Goal: Task Accomplishment & Management: Manage account settings

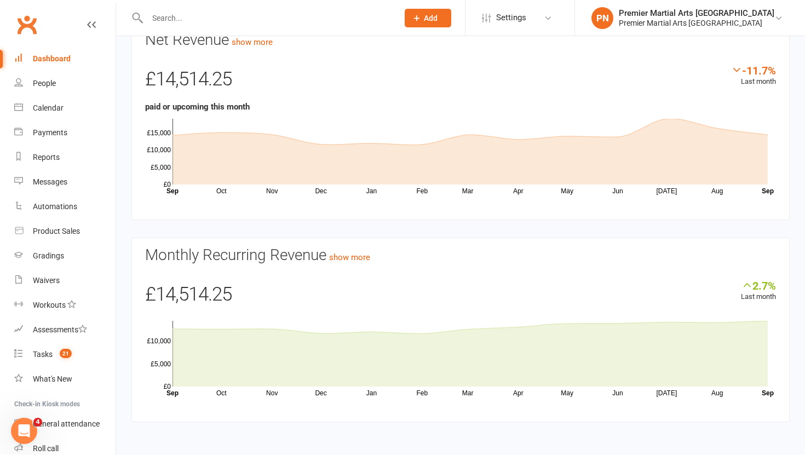
click at [196, 18] on input "text" at bounding box center [267, 17] width 246 height 15
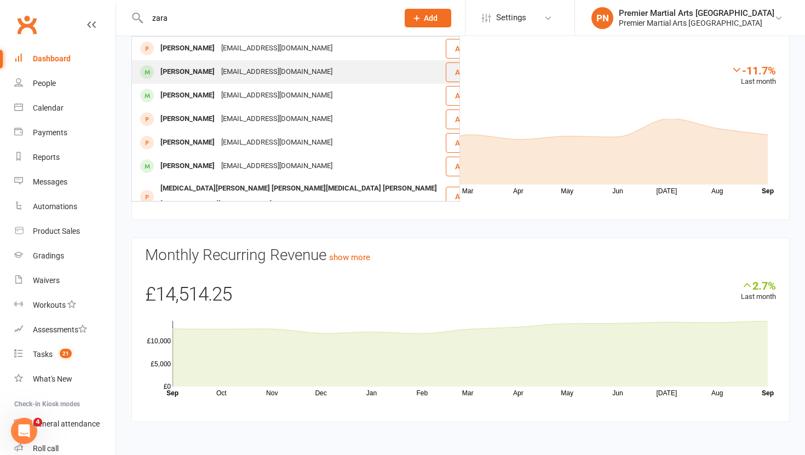
type input "zara"
click at [185, 70] on div "[PERSON_NAME]" at bounding box center [187, 72] width 61 height 16
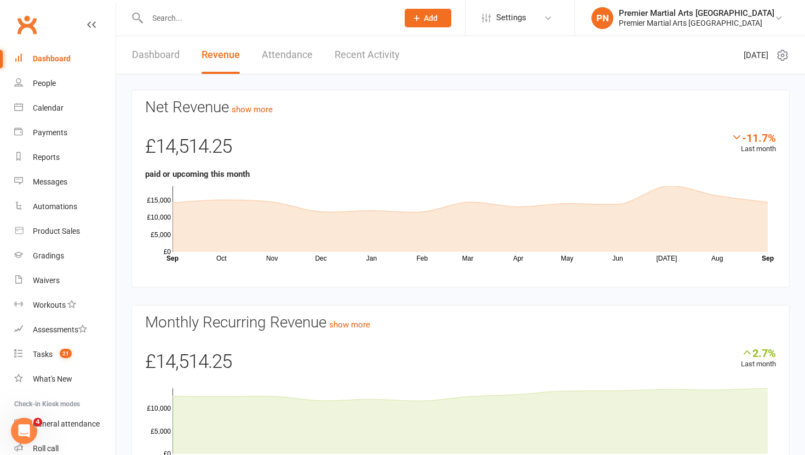
click at [224, 21] on input "text" at bounding box center [267, 17] width 246 height 15
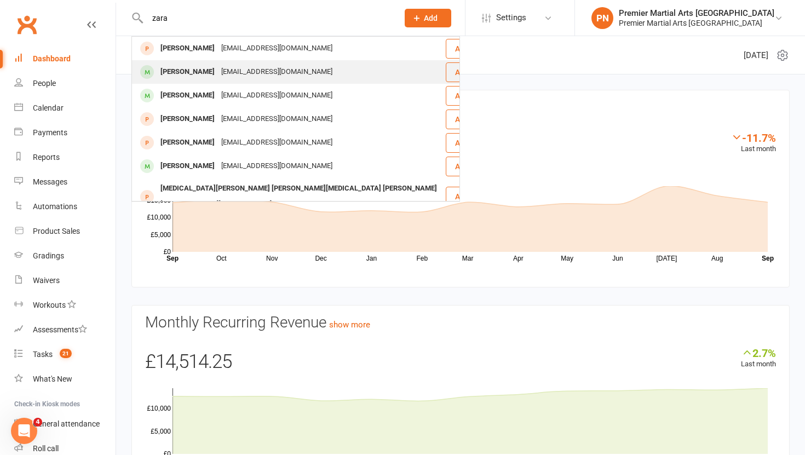
type input "zara"
click at [193, 75] on div "[PERSON_NAME]" at bounding box center [187, 72] width 61 height 16
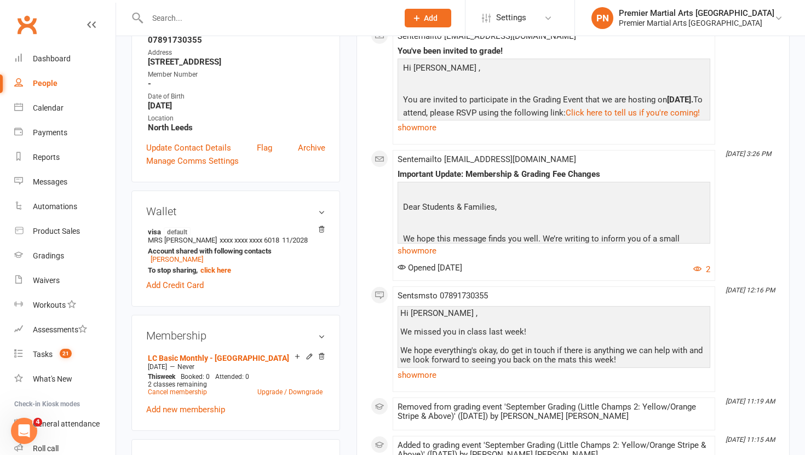
scroll to position [210, 0]
click at [181, 388] on link "Cancel membership" at bounding box center [177, 392] width 59 height 8
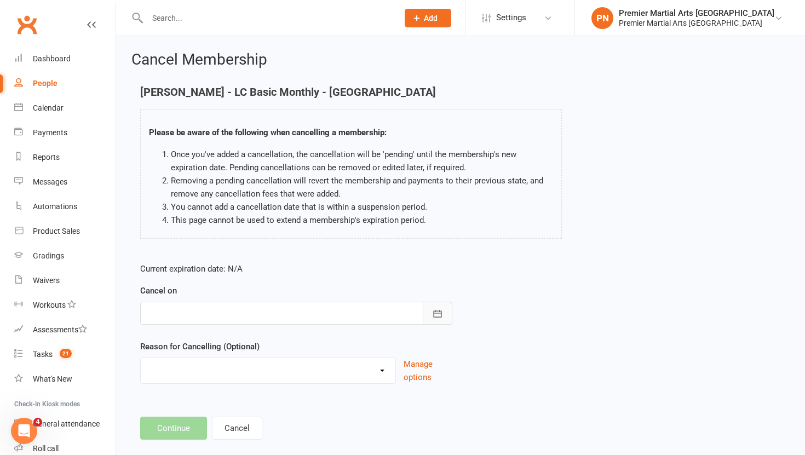
click at [434, 312] on icon "button" at bounding box center [437, 313] width 11 height 11
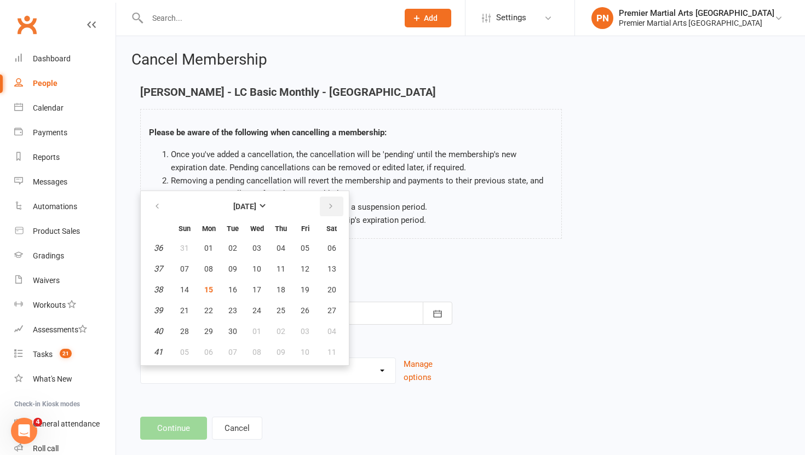
click at [324, 204] on button "button" at bounding box center [332, 207] width 24 height 20
click at [410, 262] on p "Current expiration date: N/A" at bounding box center [296, 268] width 312 height 13
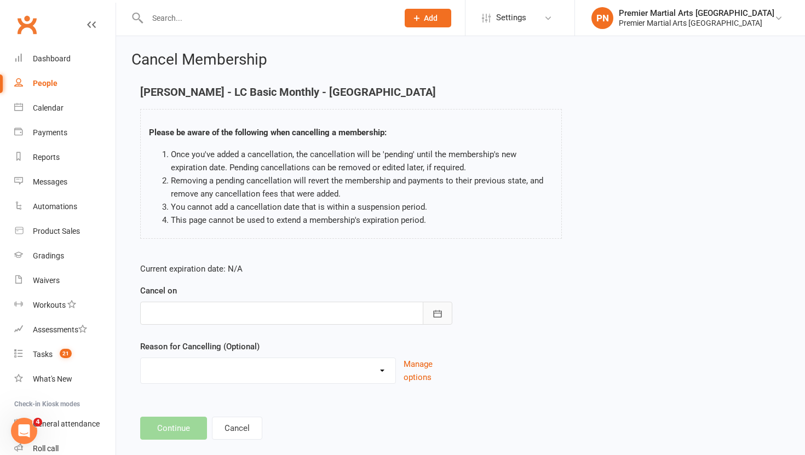
click at [439, 317] on icon "button" at bounding box center [438, 313] width 8 height 7
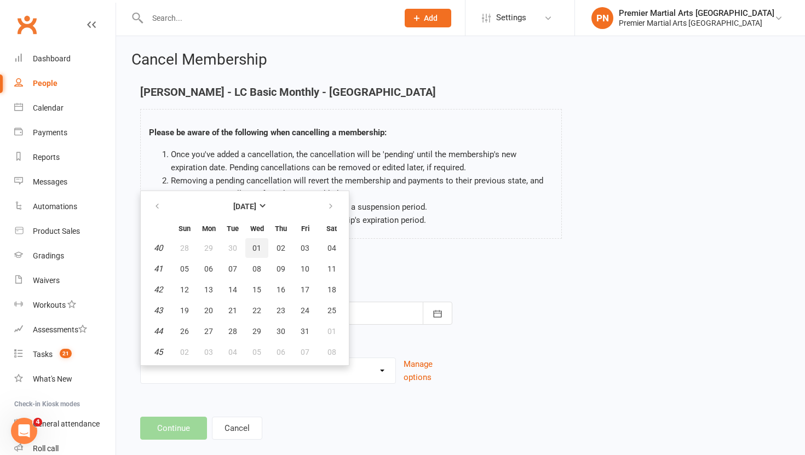
click at [255, 246] on span "01" at bounding box center [256, 248] width 9 height 9
type input "[DATE]"
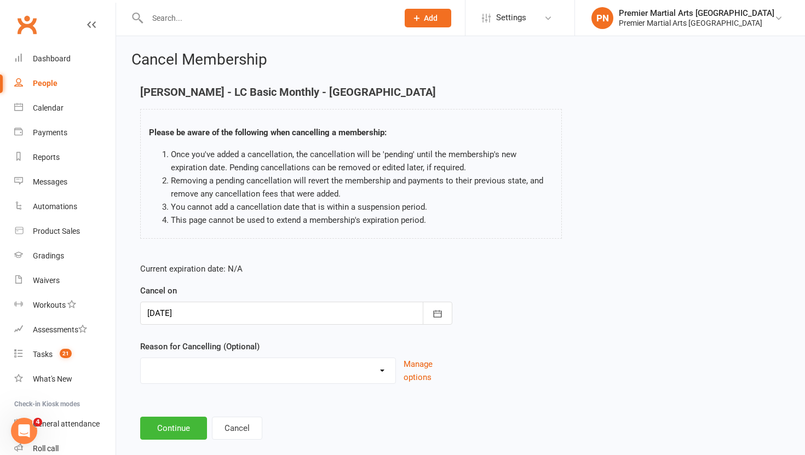
click at [387, 373] on select "Does not want to continue Holiday Injury Not attending Uni comitments Other rea…" at bounding box center [268, 369] width 255 height 22
select select "5"
click at [141, 358] on select "Does not want to continue Holiday Injury Not attending Uni comitments Other rea…" at bounding box center [268, 369] width 255 height 22
click at [298, 433] on input at bounding box center [296, 428] width 312 height 23
type input "Mothers request"
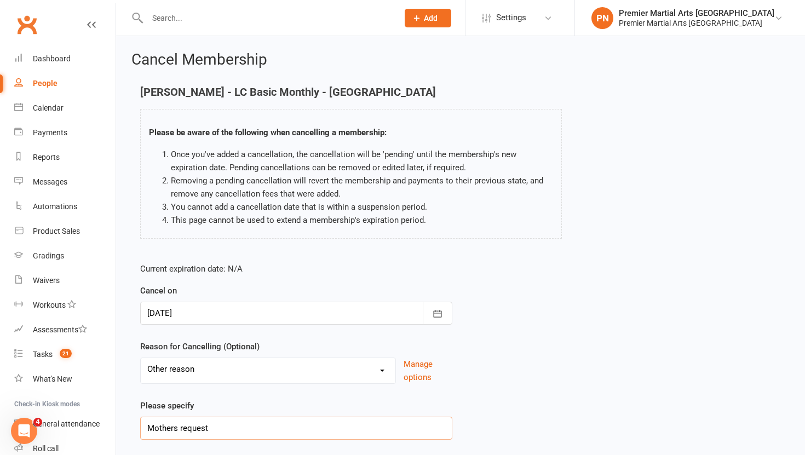
scroll to position [74, 0]
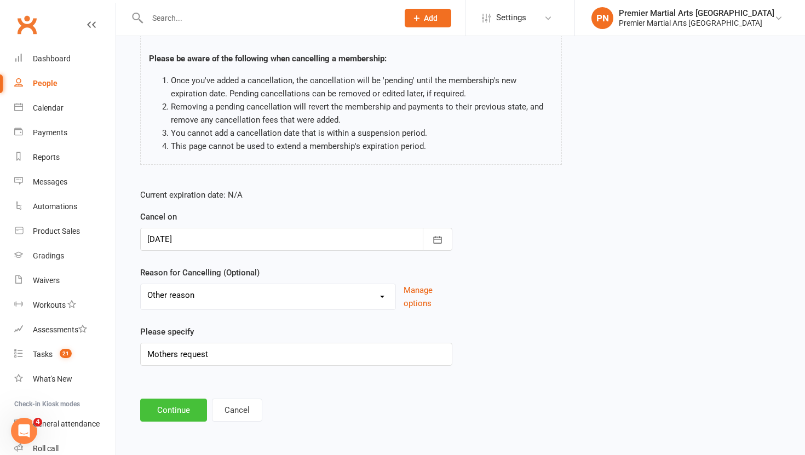
click at [168, 407] on button "Continue" at bounding box center [173, 410] width 67 height 23
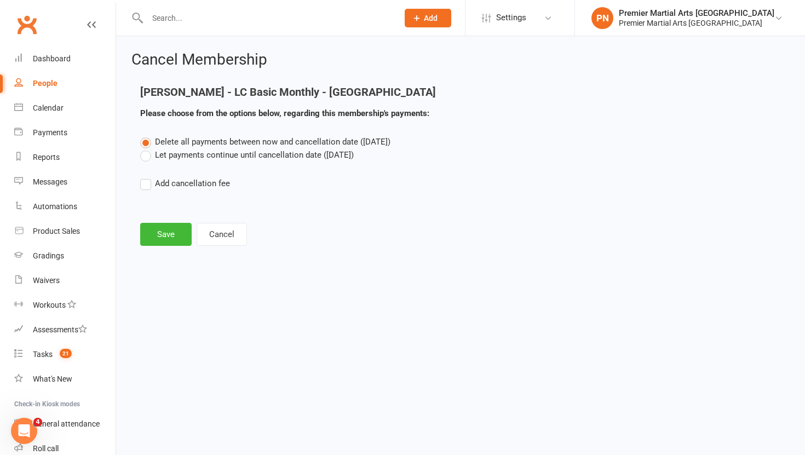
scroll to position [0, 0]
click at [170, 240] on button "Save" at bounding box center [165, 234] width 51 height 23
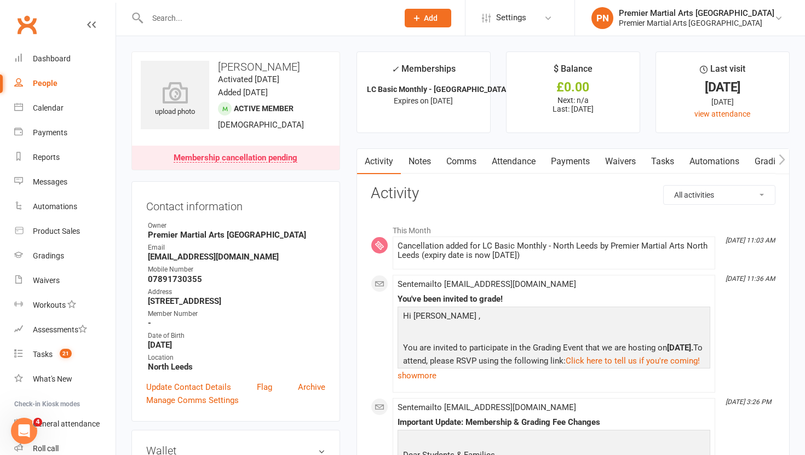
click at [52, 85] on div "People" at bounding box center [45, 83] width 25 height 9
select select "100"
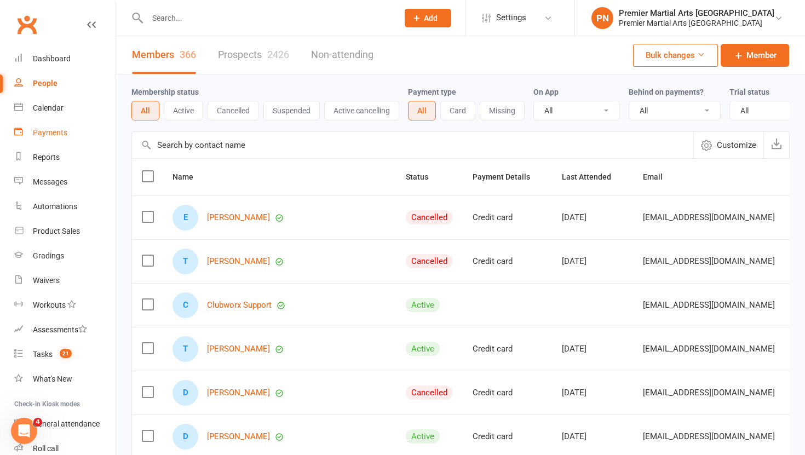
click at [59, 132] on div "Payments" at bounding box center [50, 132] width 35 height 9
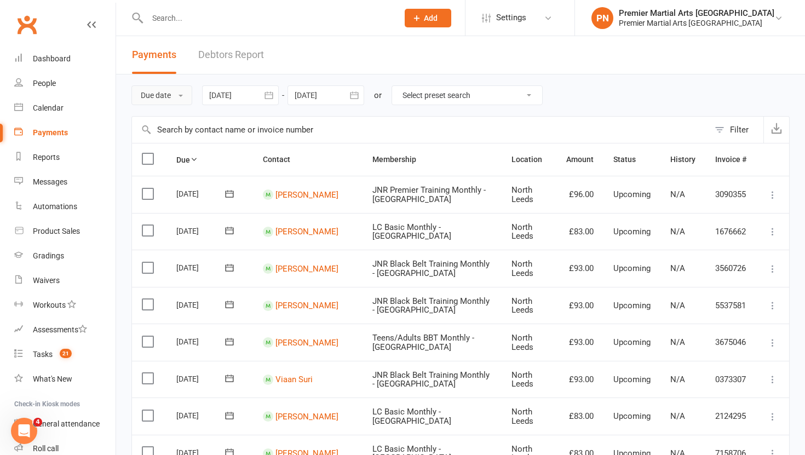
click at [183, 100] on button "Due date" at bounding box center [161, 95] width 61 height 20
click at [164, 166] on link "Date failed" at bounding box center [186, 164] width 108 height 22
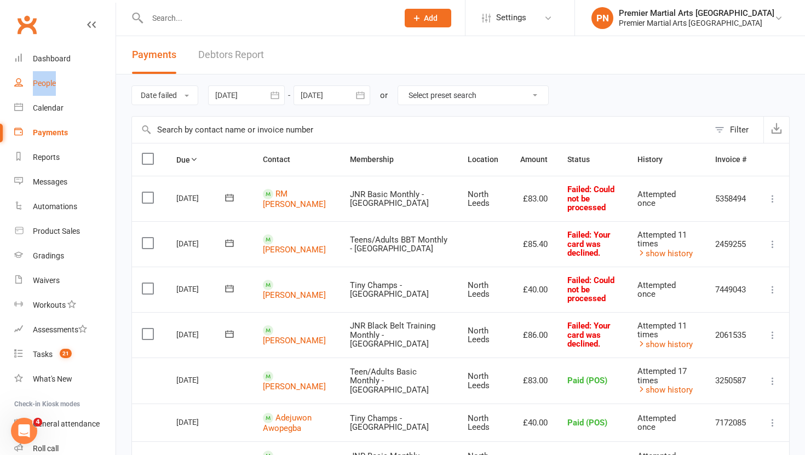
click at [35, 83] on div "People" at bounding box center [44, 83] width 23 height 9
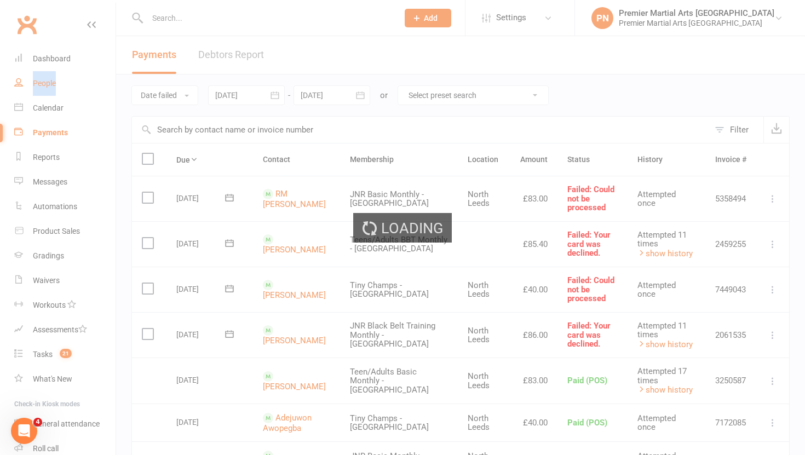
select select "100"
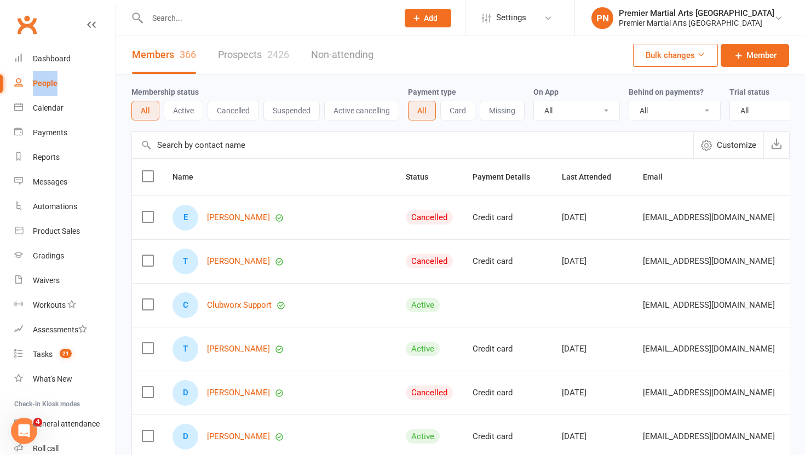
click at [246, 56] on link "Prospects 2426" at bounding box center [253, 55] width 71 height 38
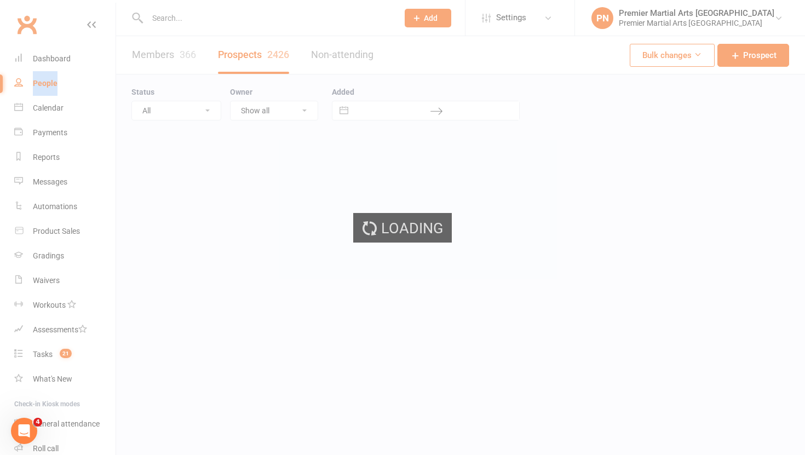
select select "100"
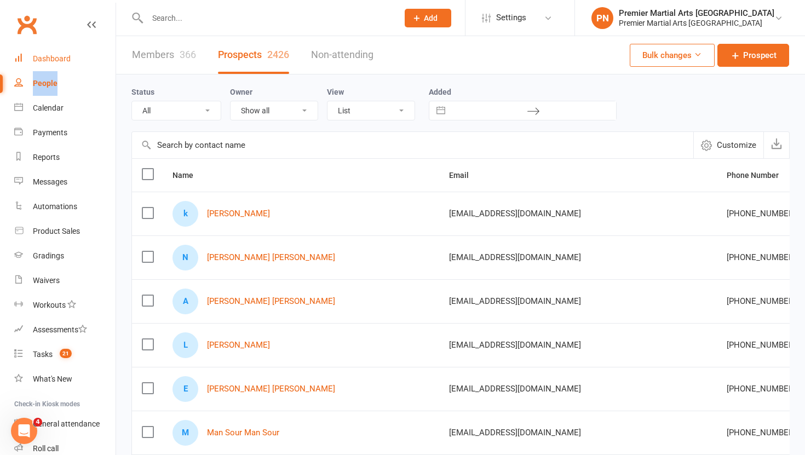
click at [58, 53] on link "Dashboard" at bounding box center [64, 59] width 101 height 25
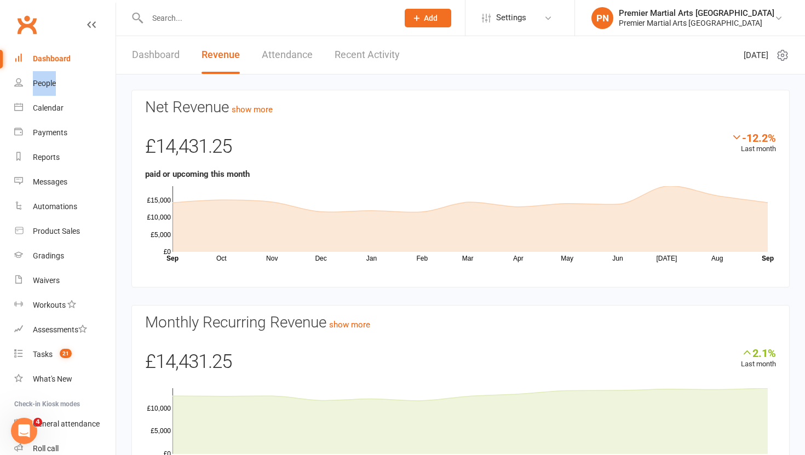
click at [159, 55] on link "Dashboard" at bounding box center [156, 55] width 48 height 38
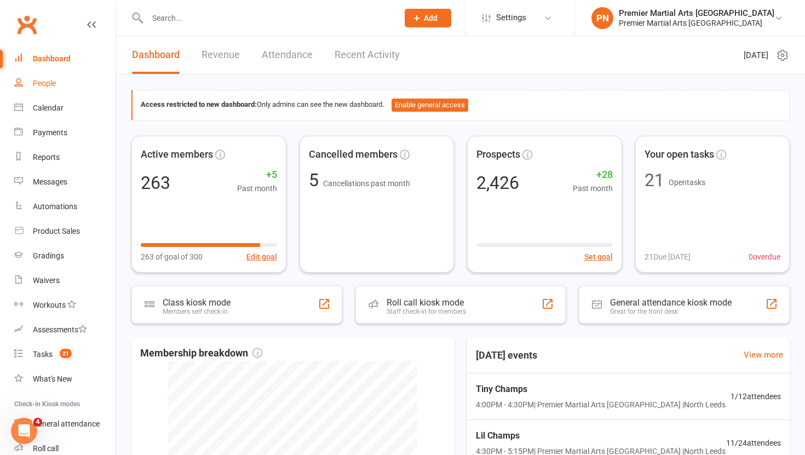
click at [59, 81] on link "People" at bounding box center [64, 83] width 101 height 25
select select "100"
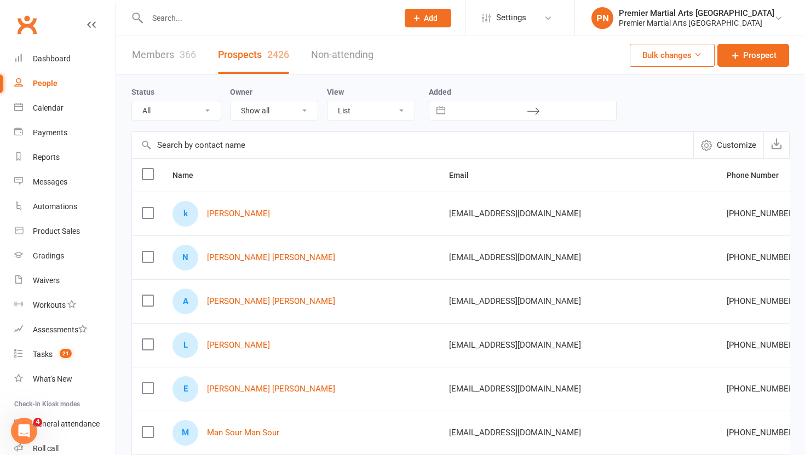
click at [245, 19] on input "text" at bounding box center [267, 17] width 246 height 15
click at [778, 14] on icon at bounding box center [778, 18] width 9 height 9
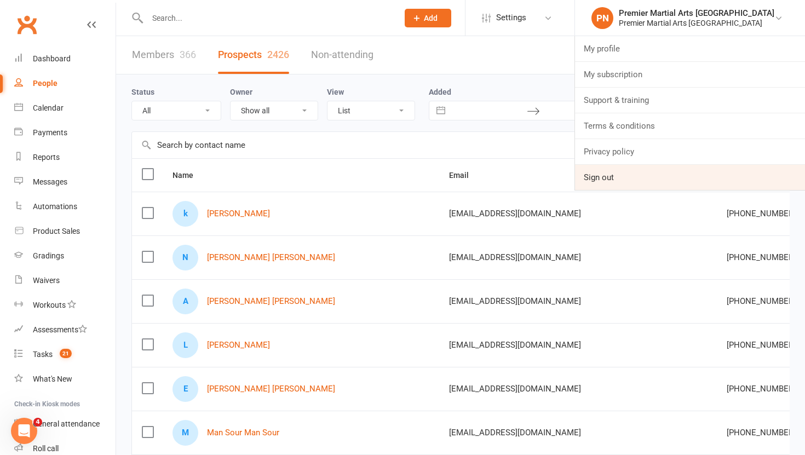
click at [639, 180] on link "Sign out" at bounding box center [690, 177] width 230 height 25
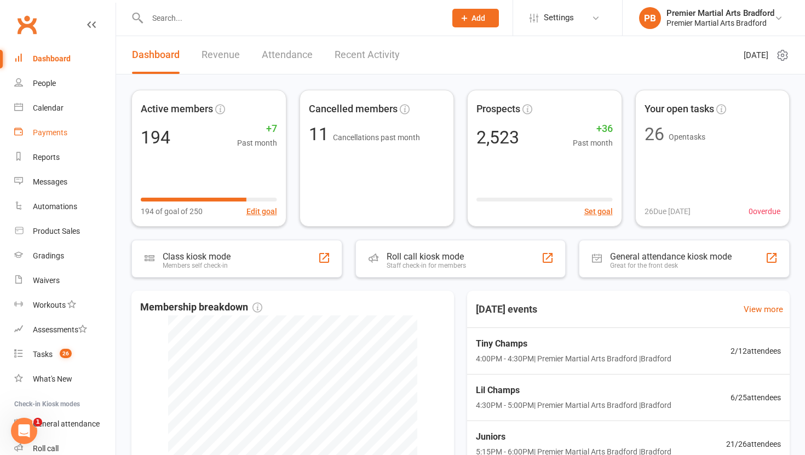
click at [51, 134] on div "Payments" at bounding box center [50, 132] width 35 height 9
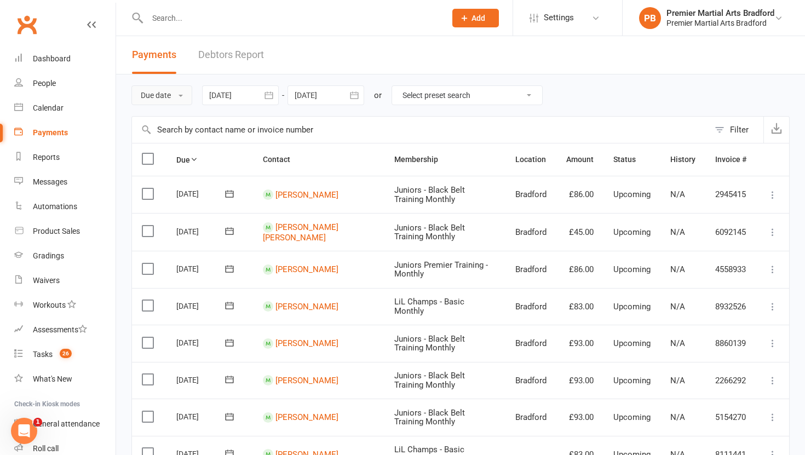
click at [190, 96] on button "Due date" at bounding box center [161, 95] width 61 height 20
click at [164, 166] on link "Date failed" at bounding box center [186, 164] width 108 height 22
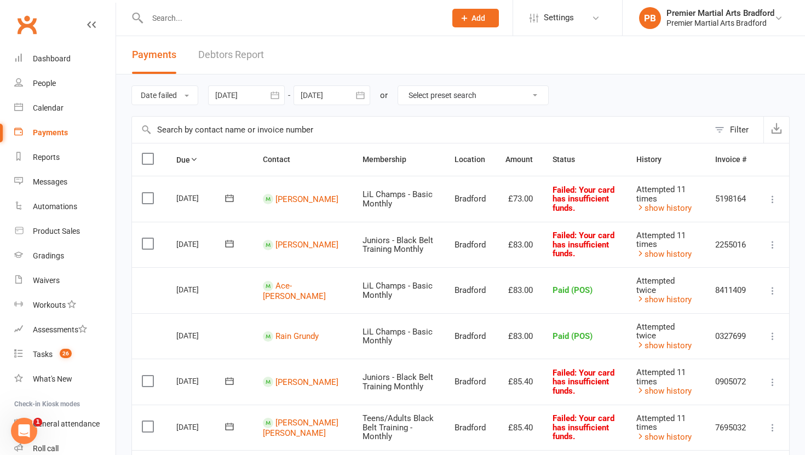
click at [206, 20] on input "text" at bounding box center [291, 17] width 294 height 15
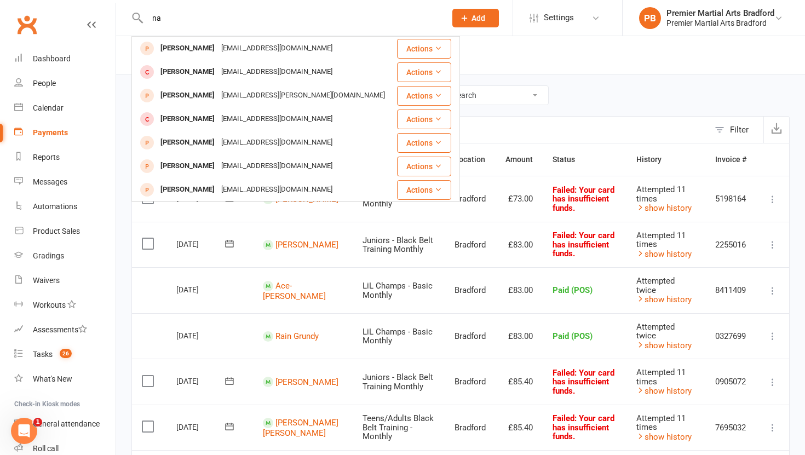
type input "n"
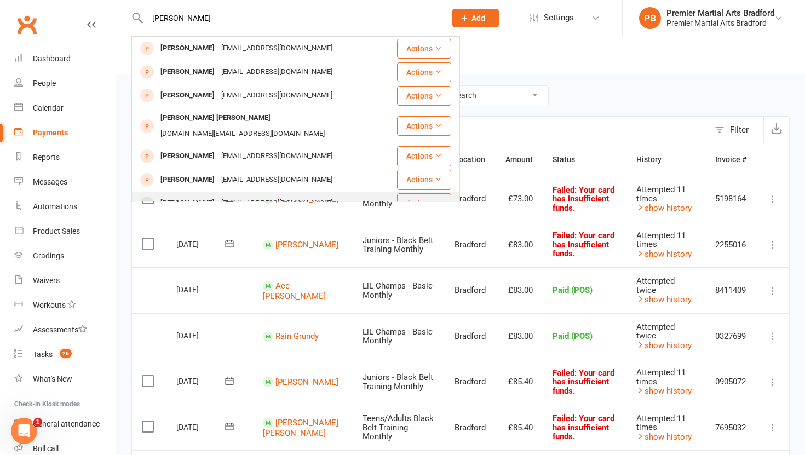
type input "liam"
click at [222, 196] on div "bhebhenompilo0@gmail.com" at bounding box center [277, 204] width 118 height 16
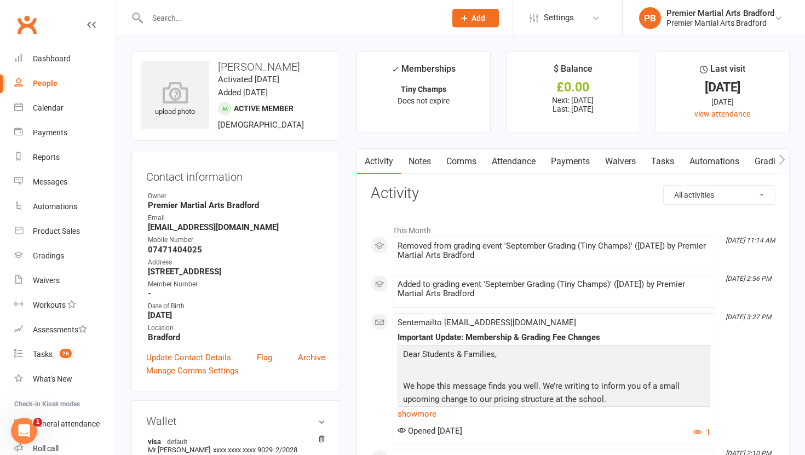
click at [527, 162] on link "Attendance" at bounding box center [513, 161] width 59 height 25
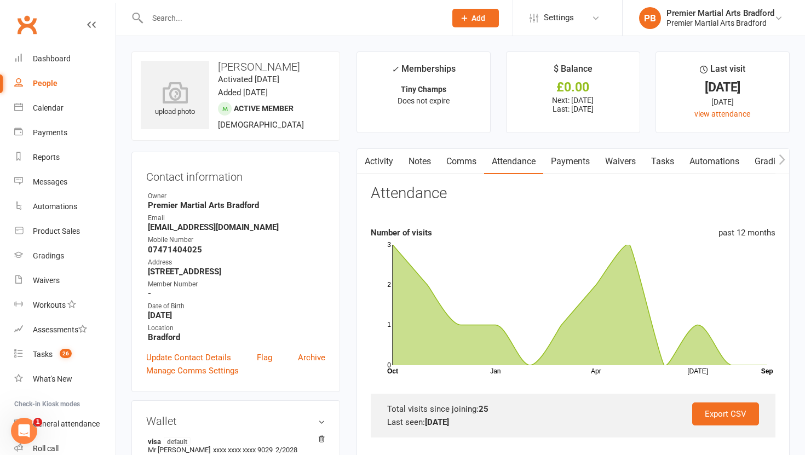
click at [578, 160] on link "Payments" at bounding box center [570, 161] width 54 height 25
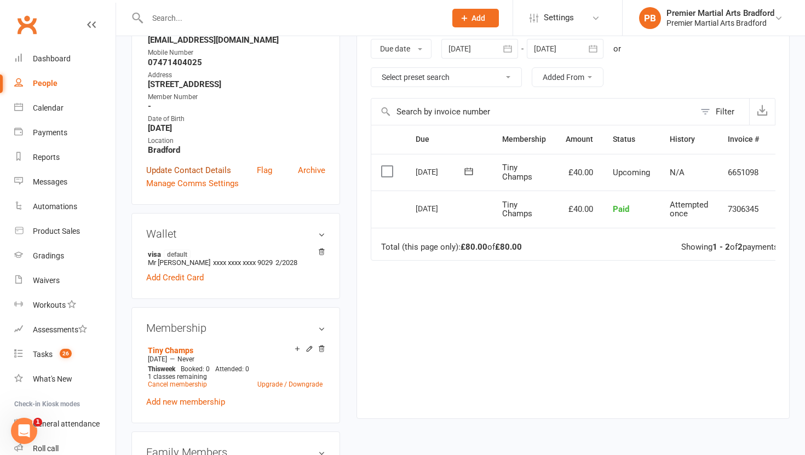
scroll to position [197, 0]
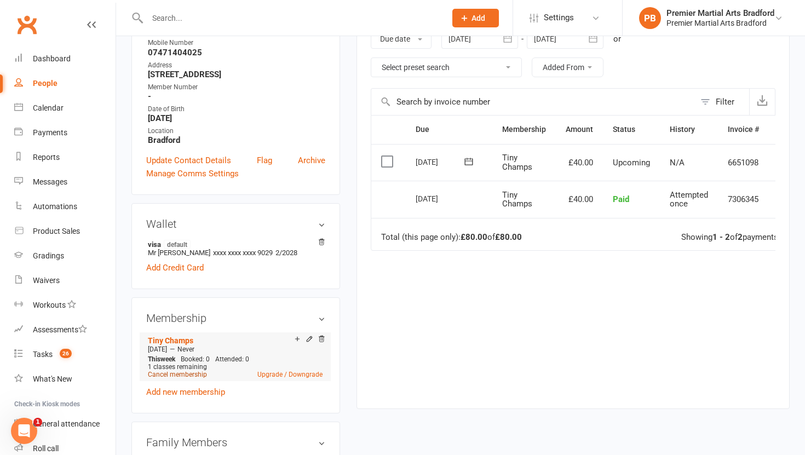
click at [167, 374] on link "Cancel membership" at bounding box center [177, 375] width 59 height 8
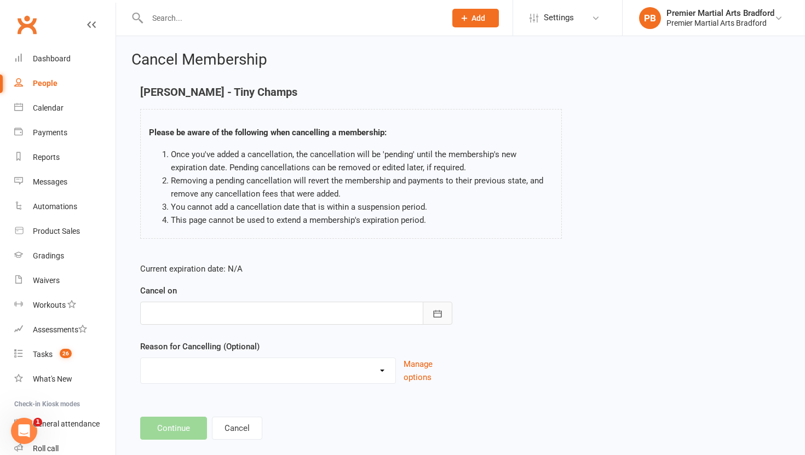
click at [439, 313] on icon "button" at bounding box center [438, 313] width 8 height 7
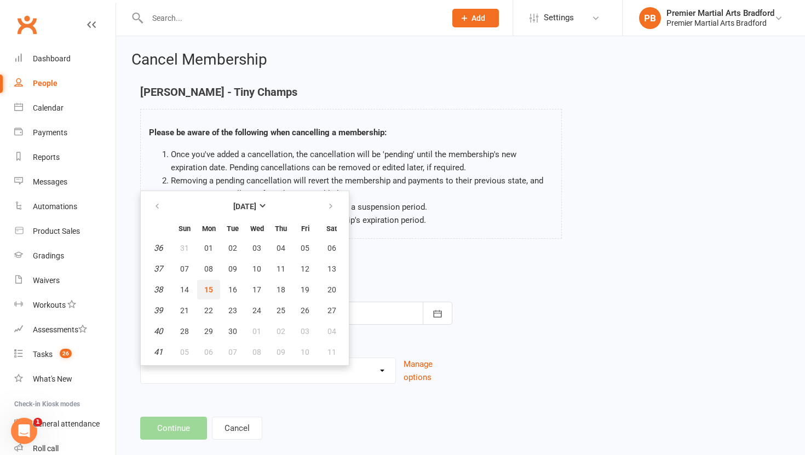
click at [209, 291] on span "15" at bounding box center [208, 289] width 9 height 9
type input "15 Sep 2025"
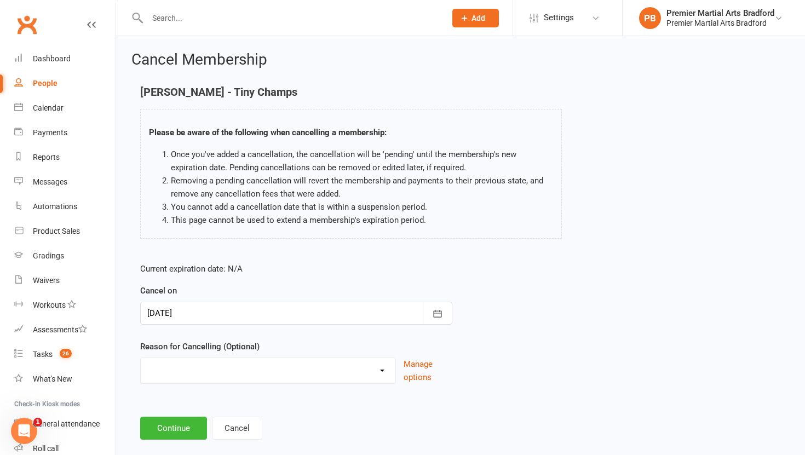
click at [384, 368] on select "Been ill and does not want to return Holiday Injury Not Attending more than 2 m…" at bounding box center [268, 369] width 255 height 22
click at [141, 358] on select "Been ill and does not want to return Holiday Injury Not Attending more than 2 m…" at bounding box center [268, 369] width 255 height 22
click at [311, 371] on select "Been ill and does not want to return Holiday Injury Not Attending more than 2 m…" at bounding box center [268, 369] width 255 height 22
click at [141, 358] on select "Been ill and does not want to return Holiday Injury Not Attending more than 2 m…" at bounding box center [268, 369] width 255 height 22
click at [299, 374] on select "Been ill and does not want to return Holiday Injury Not Attending more than 2 m…" at bounding box center [268, 369] width 255 height 22
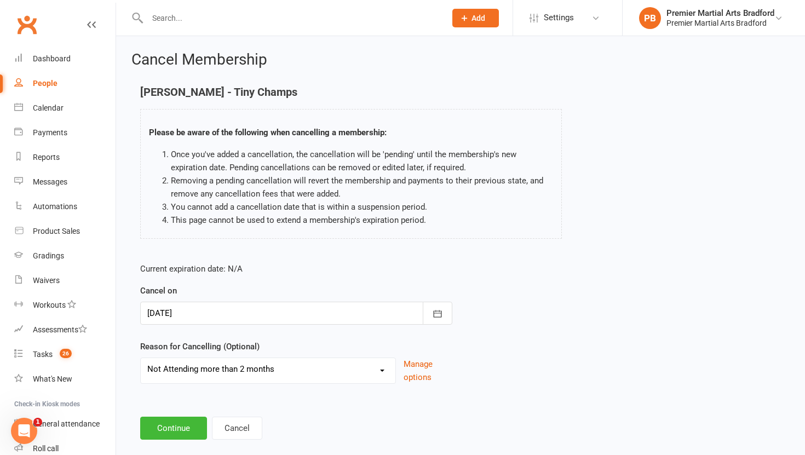
select select "4"
click at [141, 358] on select "Been ill and does not want to return Holiday Injury Not Attending more than 2 m…" at bounding box center [268, 369] width 255 height 22
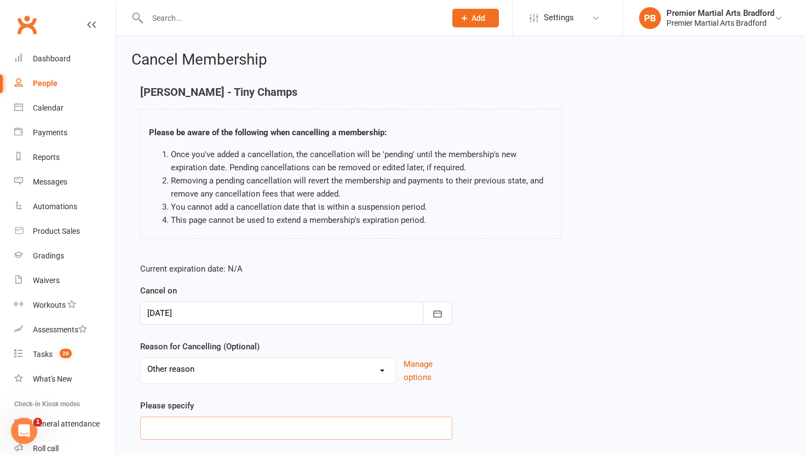
click at [198, 429] on input at bounding box center [296, 428] width 312 height 23
type input "Not attending since July still paying but no contact can be made"
click at [475, 372] on div "Current expiration date: N/A Cancel on 15 Sep 2025 September 2025 Sun Mon Tue W…" at bounding box center [460, 354] width 657 height 201
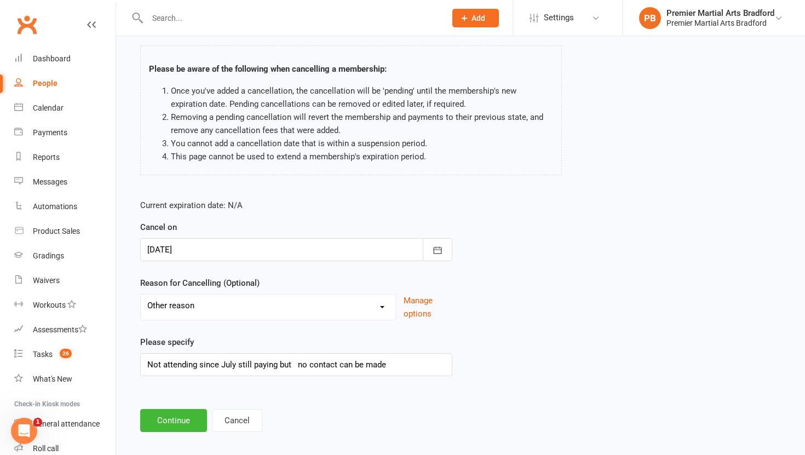
scroll to position [74, 0]
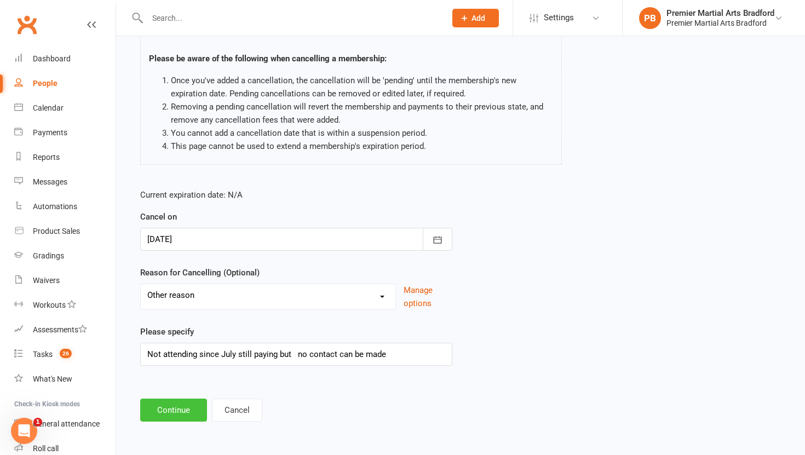
click at [158, 410] on button "Continue" at bounding box center [173, 410] width 67 height 23
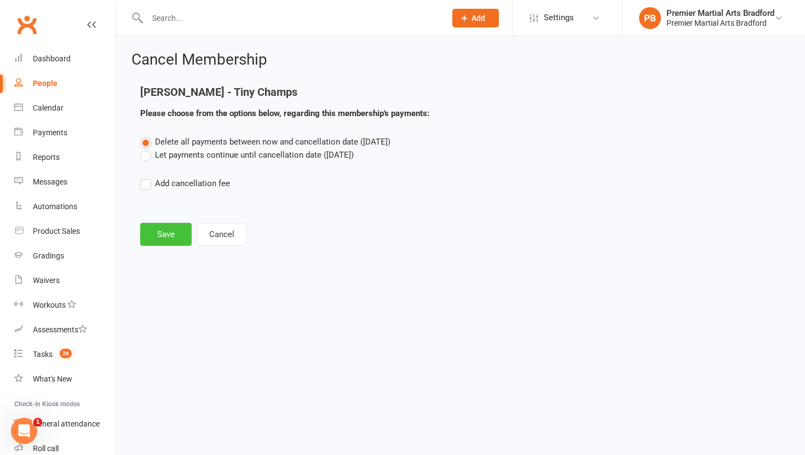
click at [168, 239] on button "Save" at bounding box center [165, 234] width 51 height 23
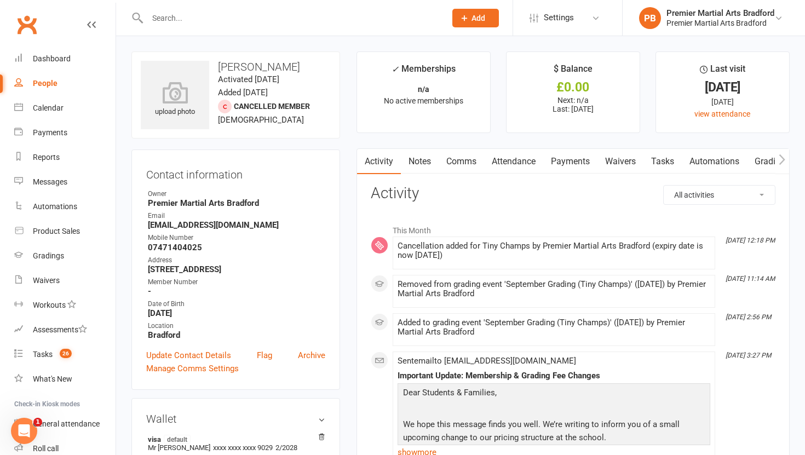
click at [236, 19] on input "text" at bounding box center [291, 17] width 294 height 15
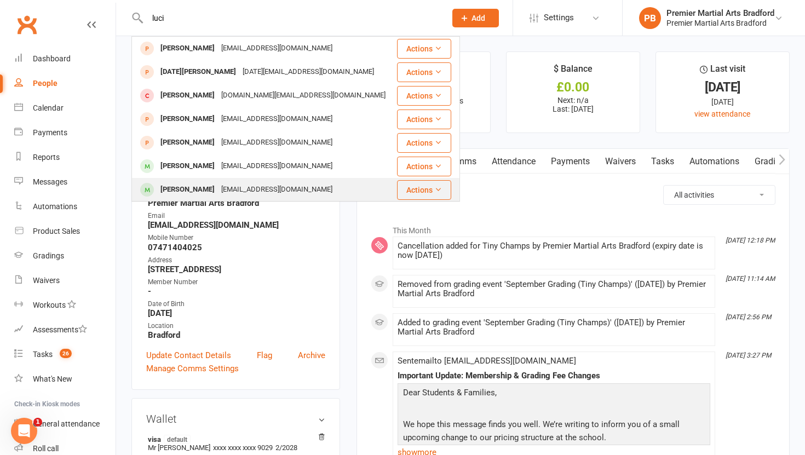
type input "luci"
click at [183, 191] on div "Lucian Threlfall" at bounding box center [187, 190] width 61 height 16
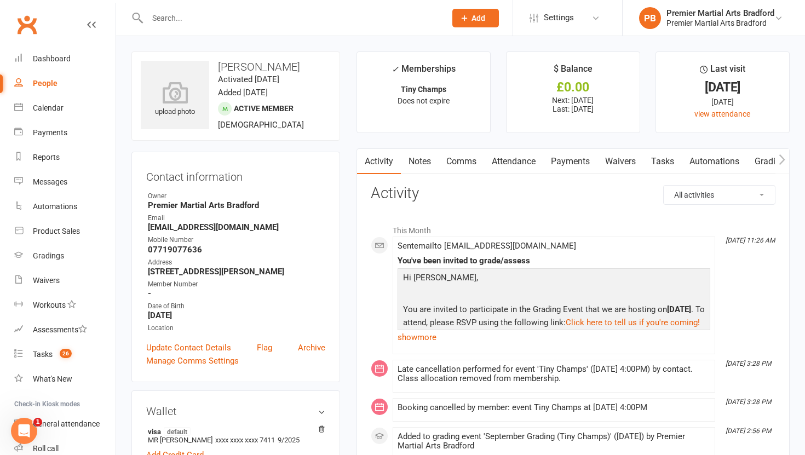
click at [512, 160] on link "Attendance" at bounding box center [513, 161] width 59 height 25
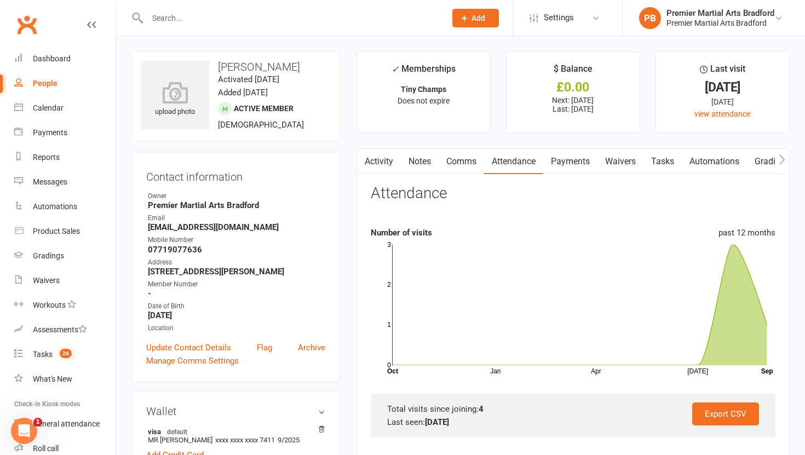
click at [384, 162] on link "Activity" at bounding box center [379, 161] width 44 height 25
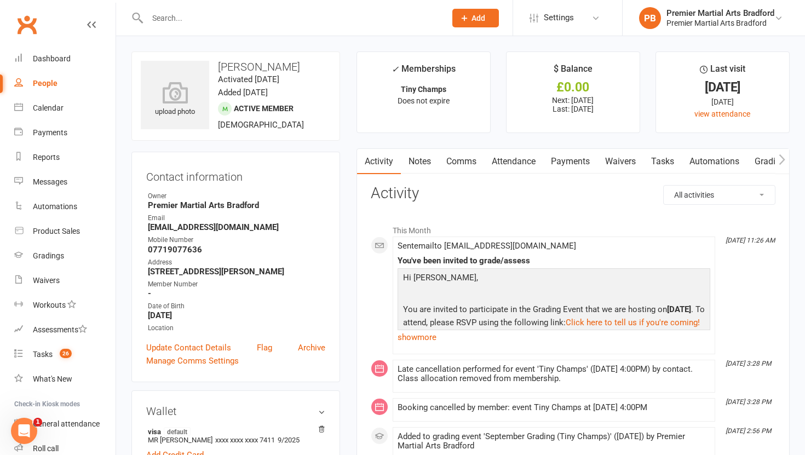
click at [518, 164] on link "Attendance" at bounding box center [513, 161] width 59 height 25
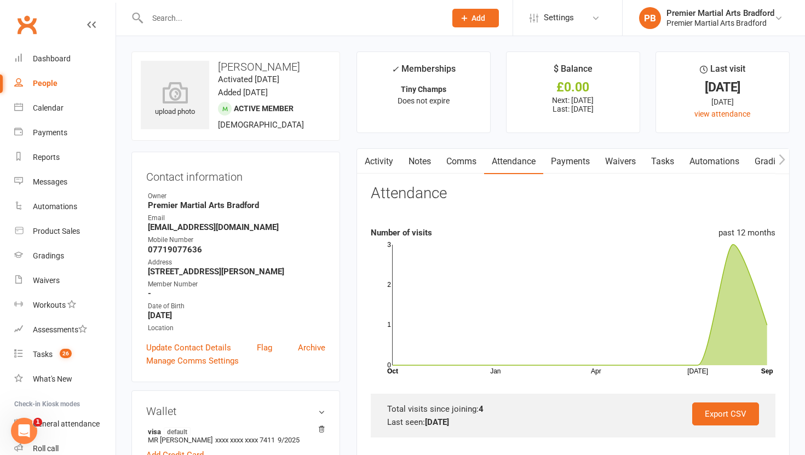
click at [219, 20] on input "text" at bounding box center [291, 17] width 294 height 15
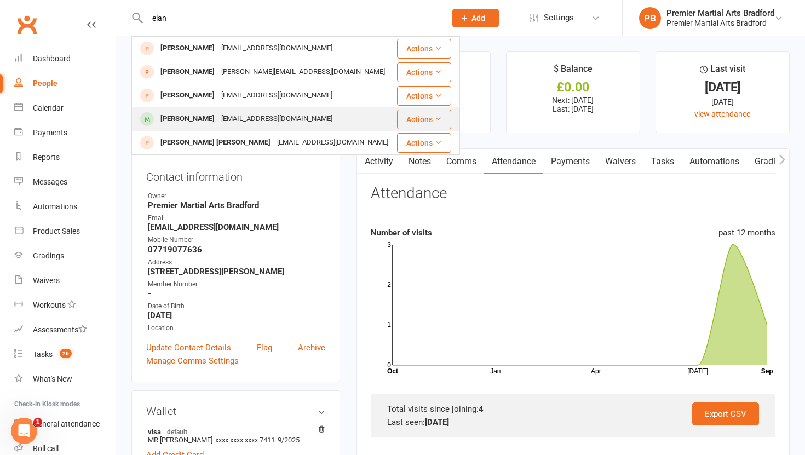
type input "elan"
click at [180, 118] on div "Elani Bowes-Sterling" at bounding box center [187, 119] width 61 height 16
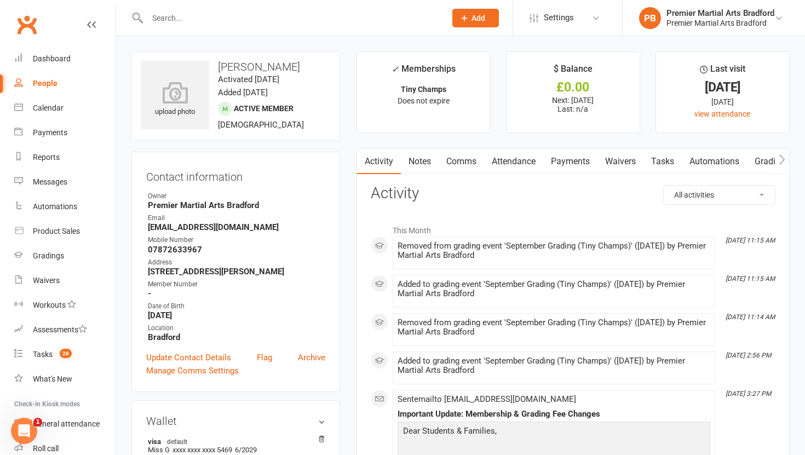
click at [521, 161] on link "Attendance" at bounding box center [513, 161] width 59 height 25
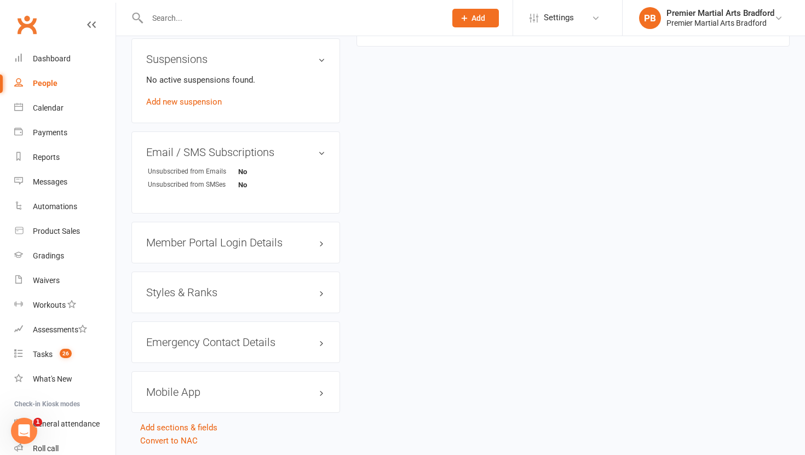
scroll to position [710, 0]
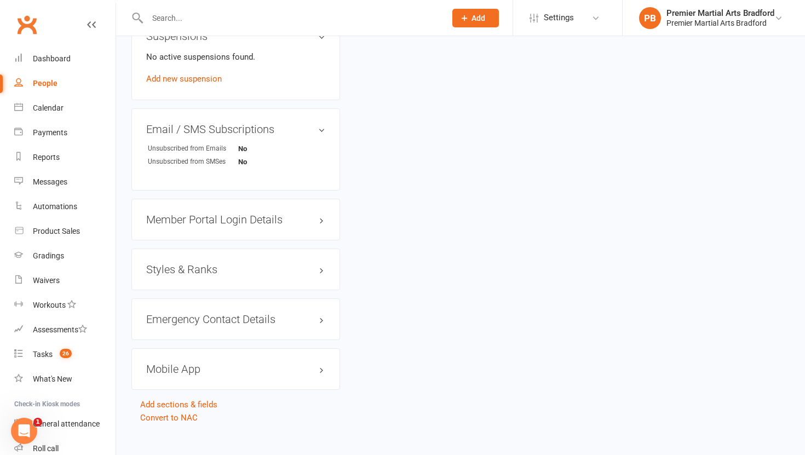
click at [181, 219] on h3 "Member Portal Login Details" at bounding box center [235, 220] width 179 height 12
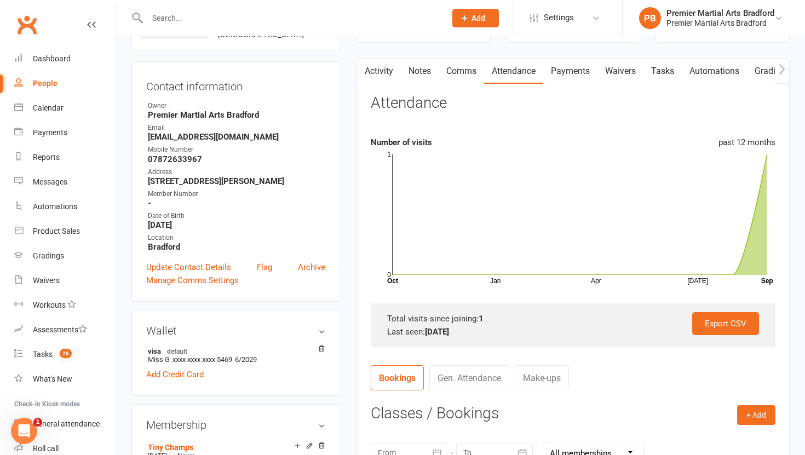
scroll to position [0, 0]
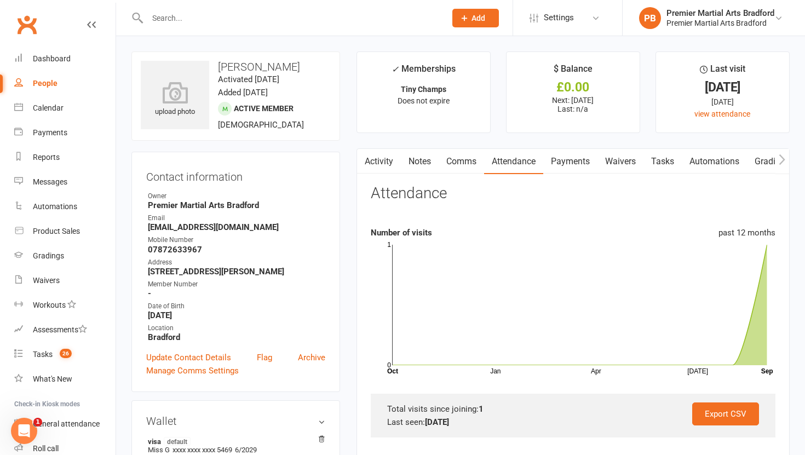
click at [382, 162] on link "Activity" at bounding box center [379, 161] width 44 height 25
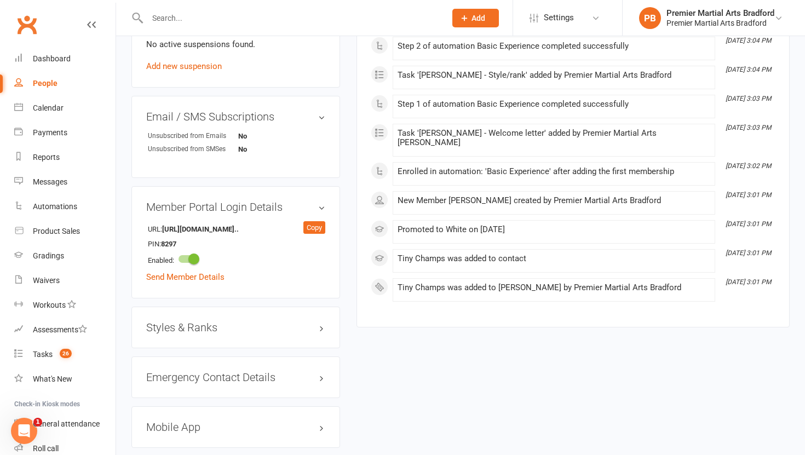
scroll to position [723, 0]
click at [194, 275] on link "Send Member Details" at bounding box center [185, 277] width 78 height 10
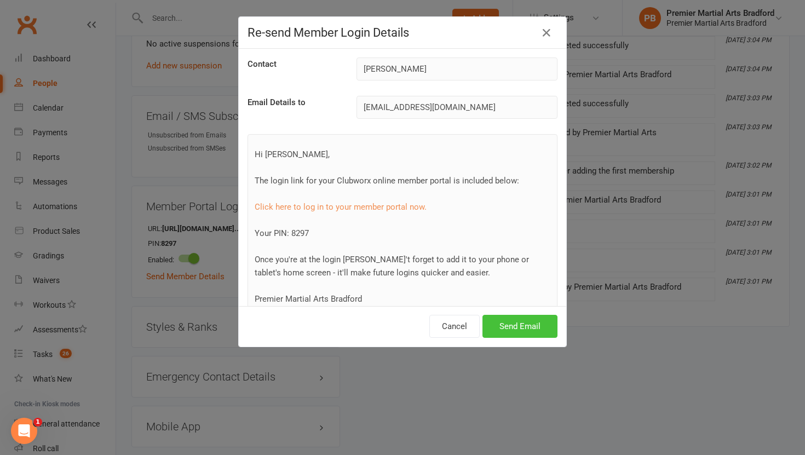
click at [525, 331] on button "Send Email" at bounding box center [520, 326] width 75 height 23
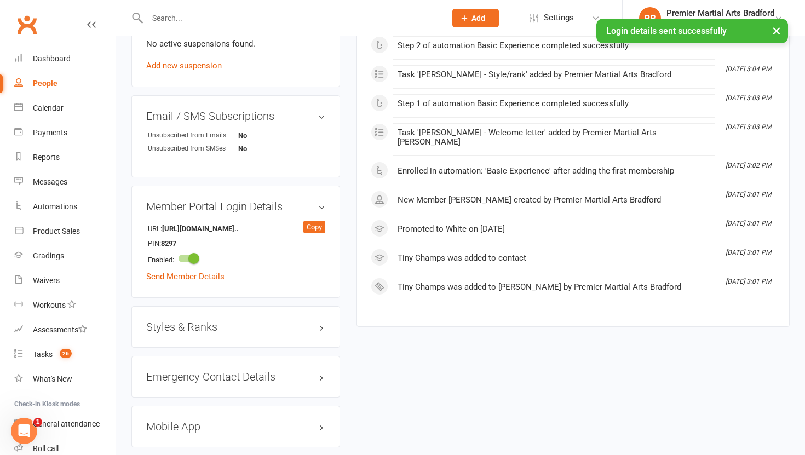
click at [174, 427] on h3 "Mobile App" at bounding box center [235, 427] width 179 height 12
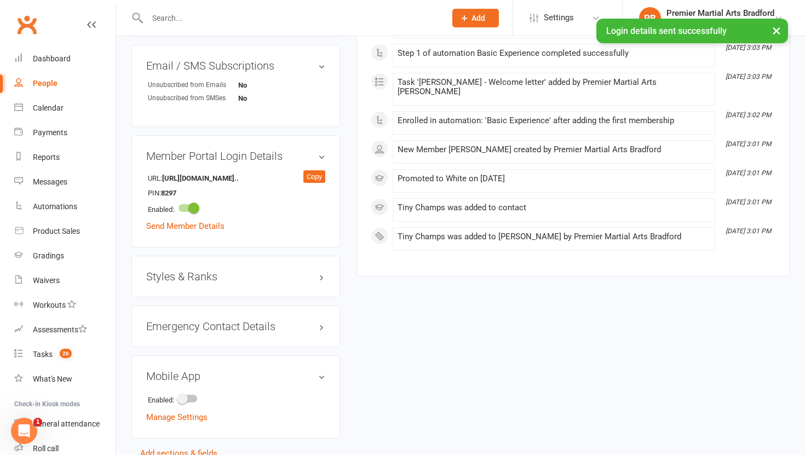
scroll to position [807, 0]
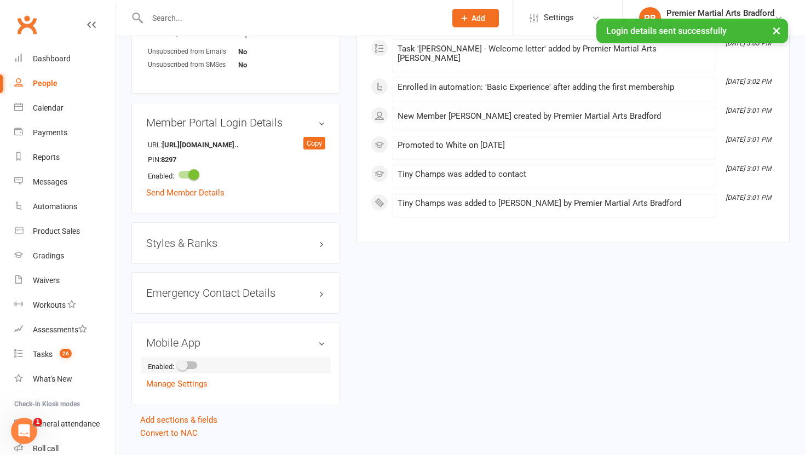
click at [187, 364] on span at bounding box center [182, 365] width 11 height 11
click at [179, 364] on input "checkbox" at bounding box center [179, 364] width 0 height 0
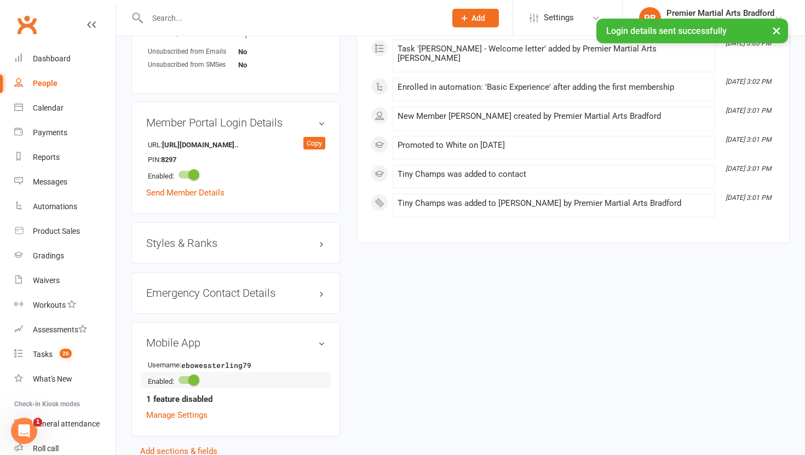
scroll to position [864, 0]
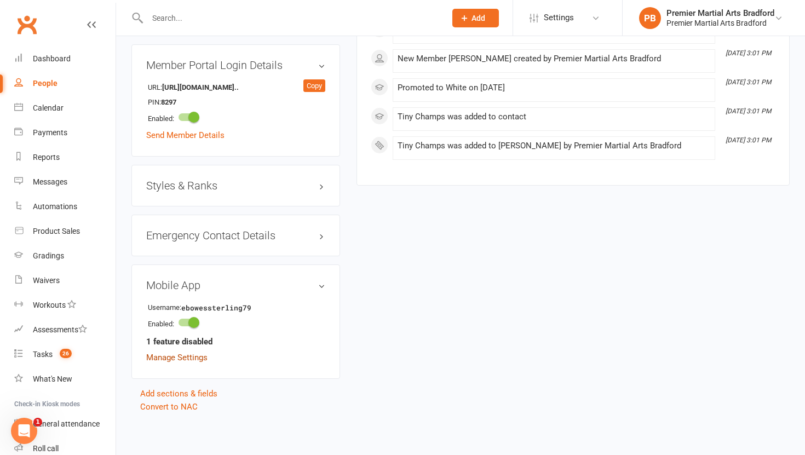
click at [168, 355] on link "Manage Settings" at bounding box center [176, 358] width 61 height 10
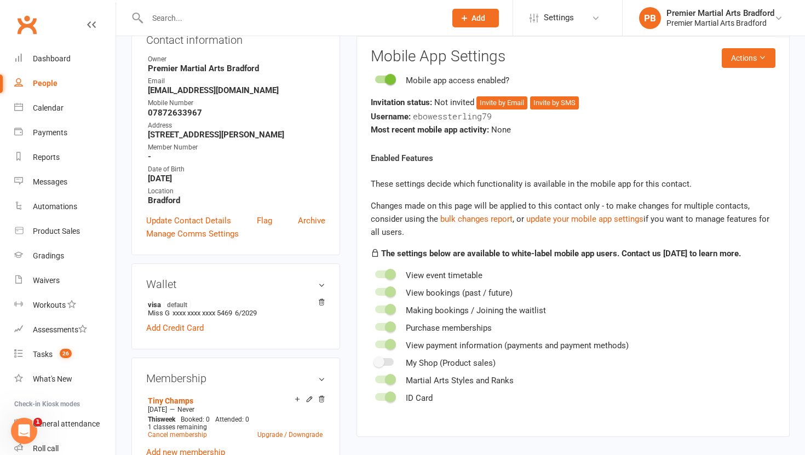
scroll to position [94, 0]
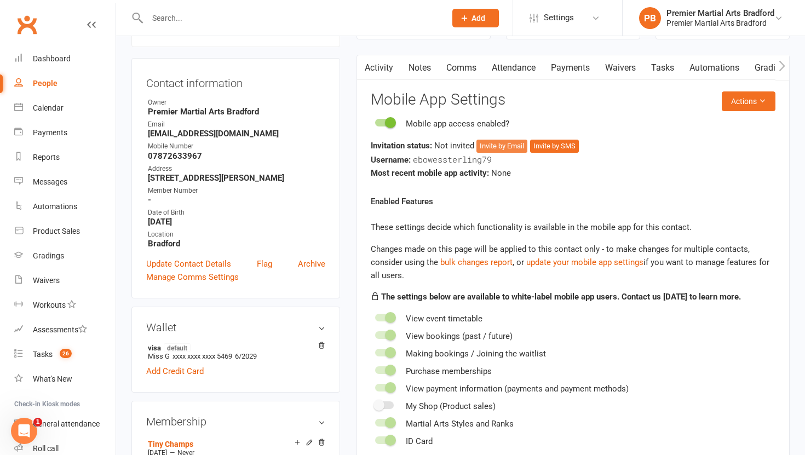
click at [509, 147] on button "Invite by Email" at bounding box center [501, 146] width 51 height 13
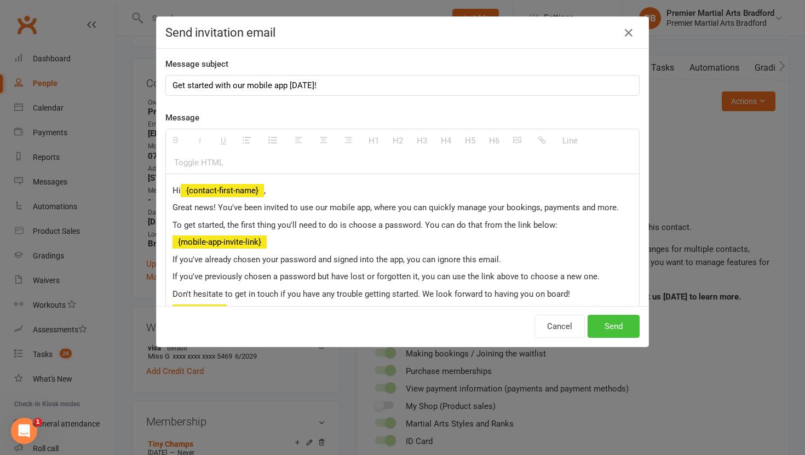
click at [612, 330] on button "Send" at bounding box center [614, 326] width 52 height 23
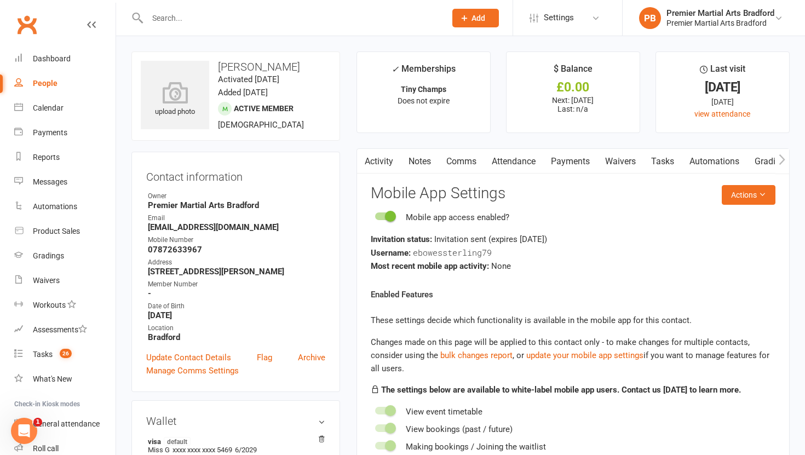
scroll to position [0, 0]
click at [187, 16] on input "text" at bounding box center [291, 17] width 294 height 15
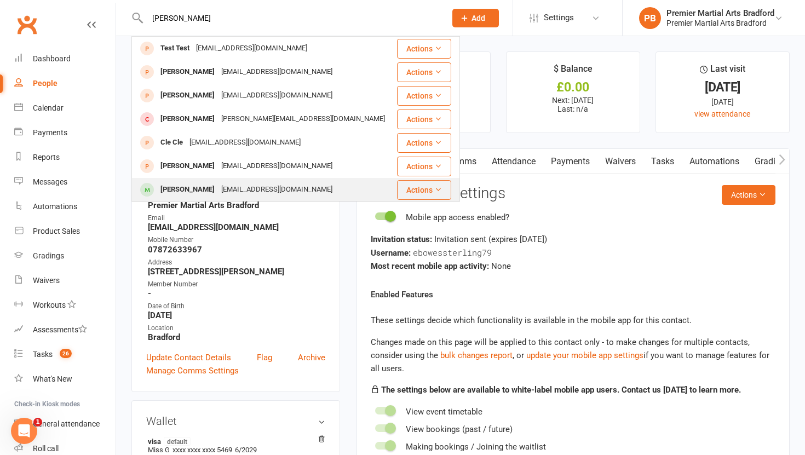
type input "cole"
click at [177, 190] on div "Cole Rothery" at bounding box center [187, 190] width 61 height 16
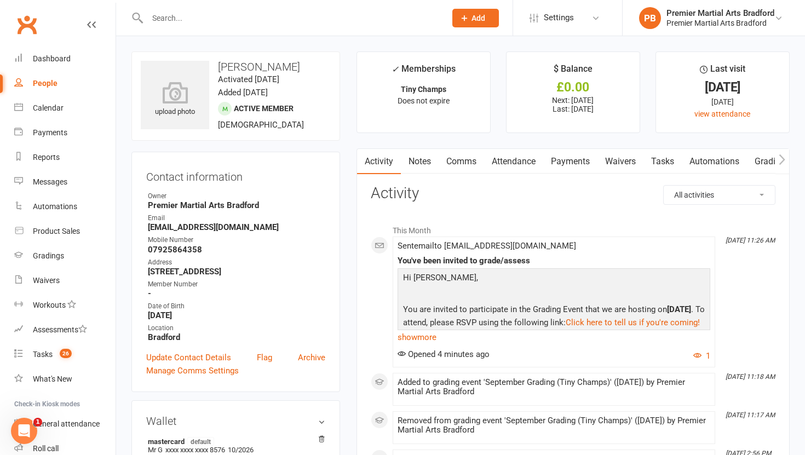
click at [526, 163] on link "Attendance" at bounding box center [513, 161] width 59 height 25
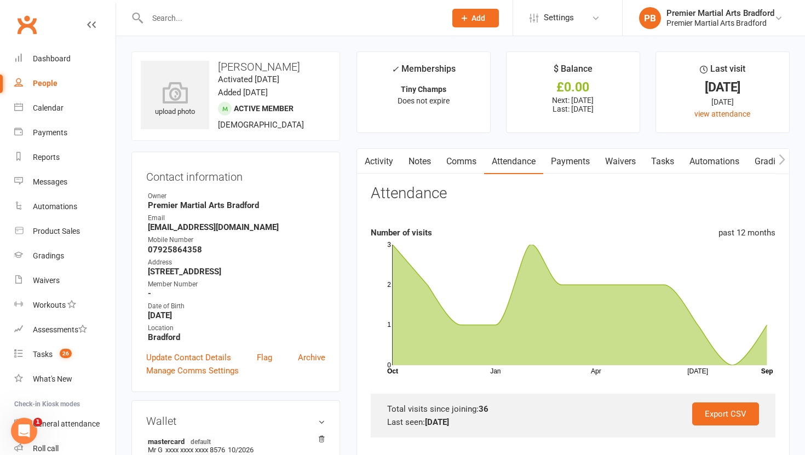
click at [261, 18] on input "text" at bounding box center [291, 17] width 294 height 15
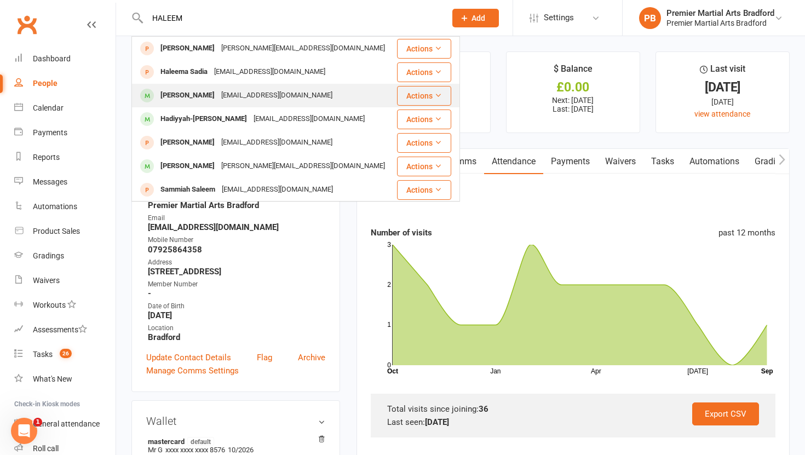
type input "HALEEM"
click at [218, 95] on div "Haniyah-Amina Haleem" at bounding box center [187, 96] width 61 height 16
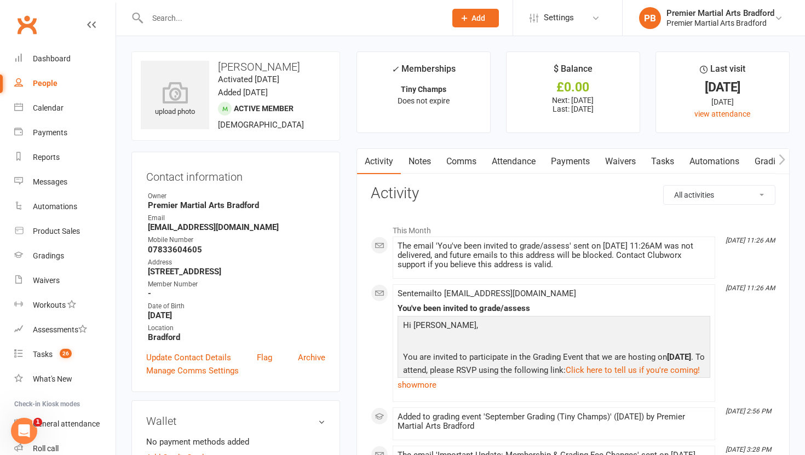
click at [520, 164] on link "Attendance" at bounding box center [513, 161] width 59 height 25
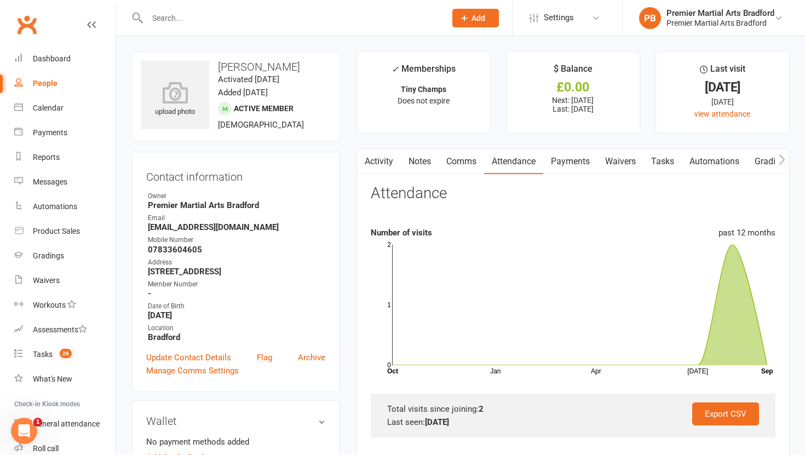
click at [576, 157] on link "Payments" at bounding box center [570, 161] width 54 height 25
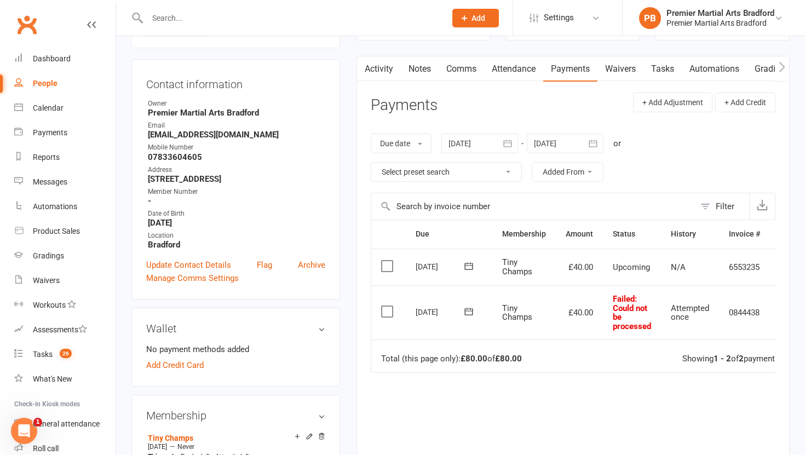
scroll to position [97, 0]
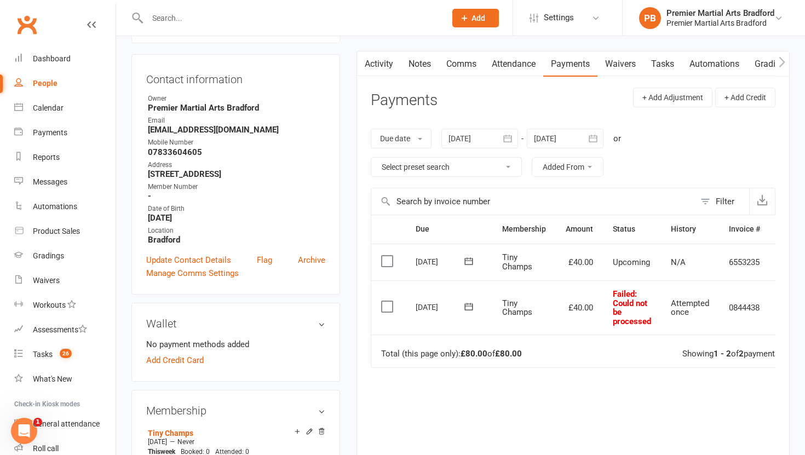
click at [229, 18] on input "text" at bounding box center [291, 17] width 294 height 15
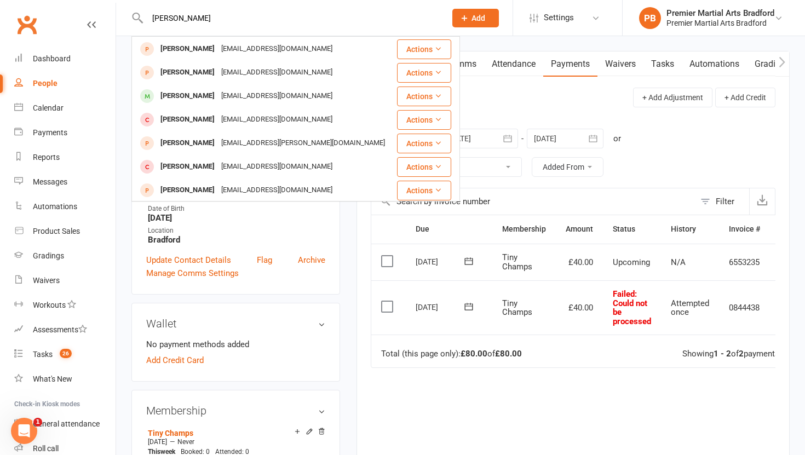
scroll to position [245, 0]
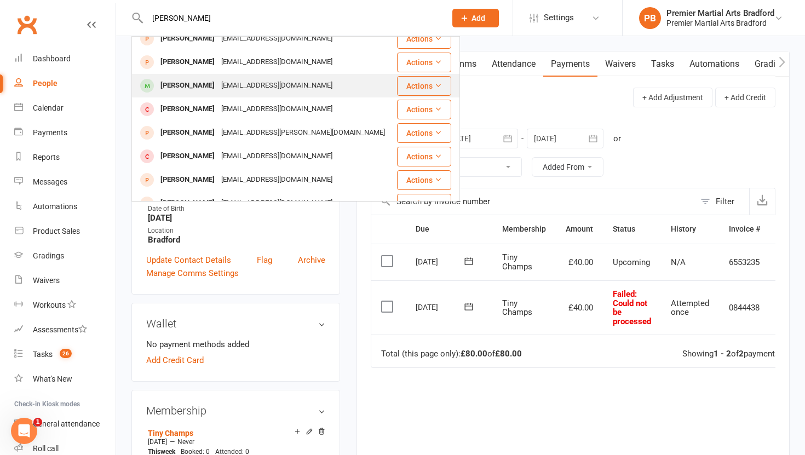
type input "UMAR"
click at [193, 88] on div "Umar Nawaz" at bounding box center [187, 86] width 61 height 16
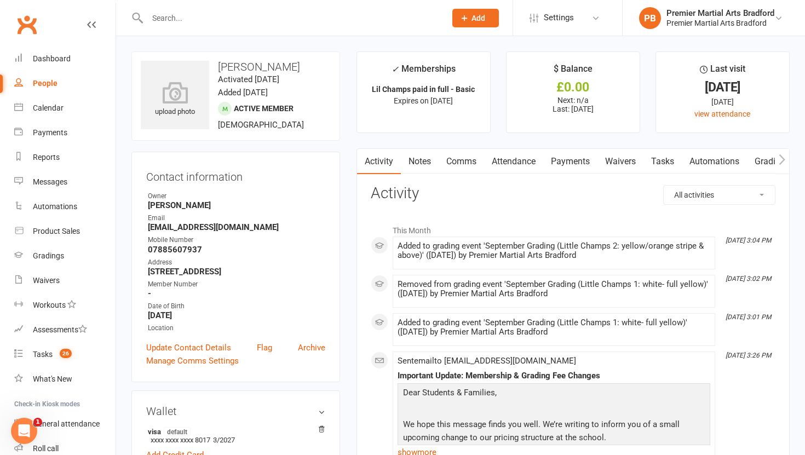
click at [523, 164] on link "Attendance" at bounding box center [513, 161] width 59 height 25
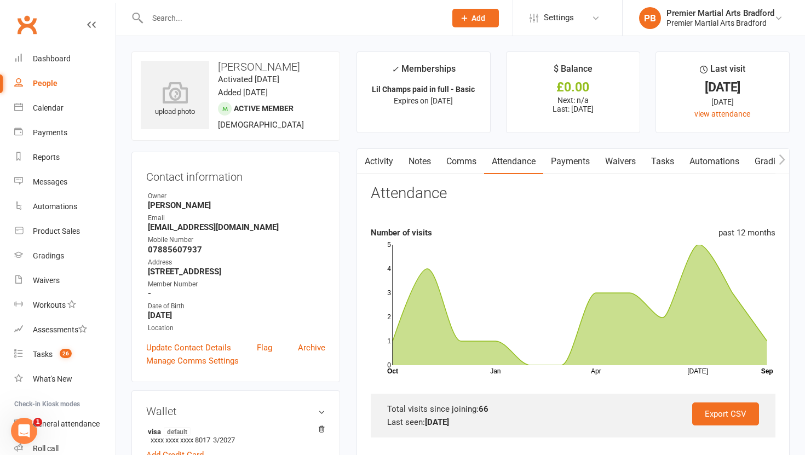
click at [228, 27] on div at bounding box center [284, 18] width 307 height 36
click at [234, 16] on input "text" at bounding box center [291, 17] width 294 height 15
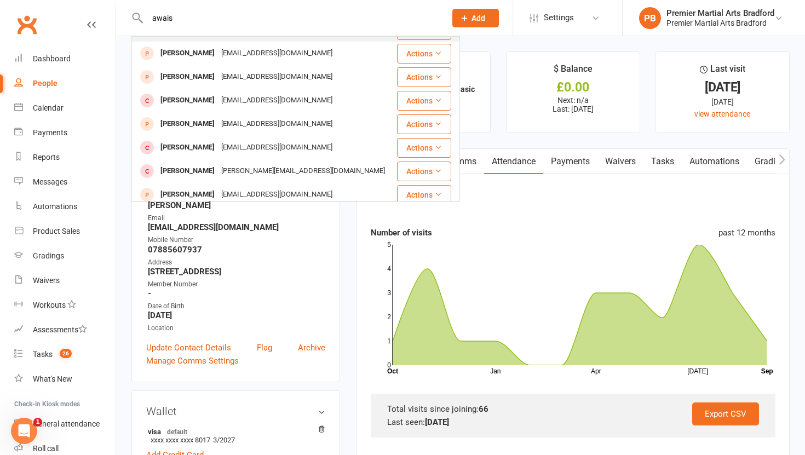
scroll to position [99, 0]
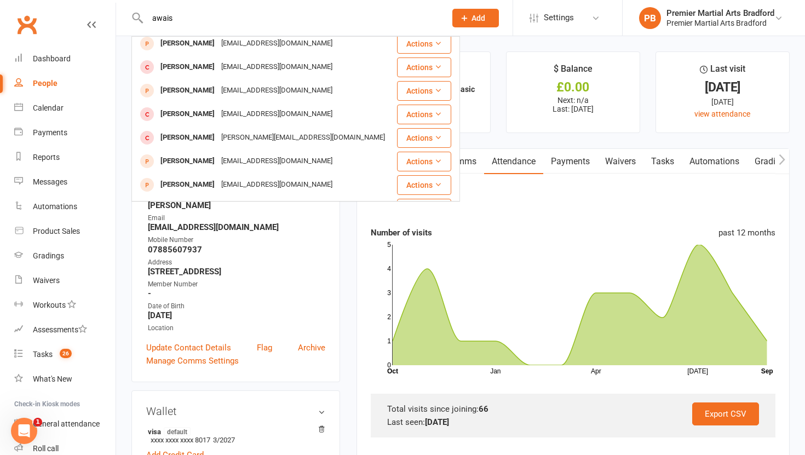
click at [265, 18] on input "awais" at bounding box center [291, 17] width 294 height 15
type input "a"
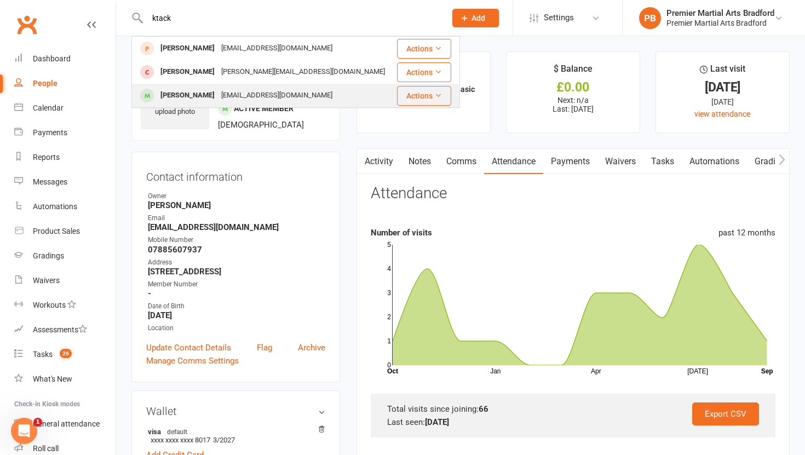
type input "ktack"
click at [189, 101] on div "Zuzanna Krack" at bounding box center [187, 96] width 61 height 16
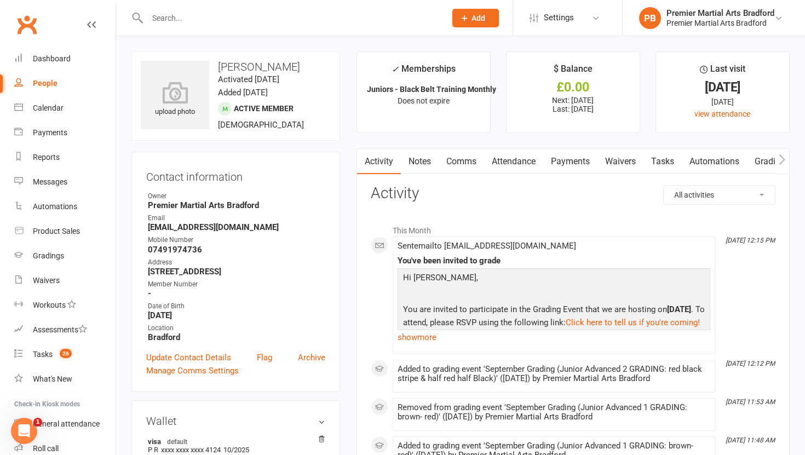
click at [513, 158] on link "Attendance" at bounding box center [513, 161] width 59 height 25
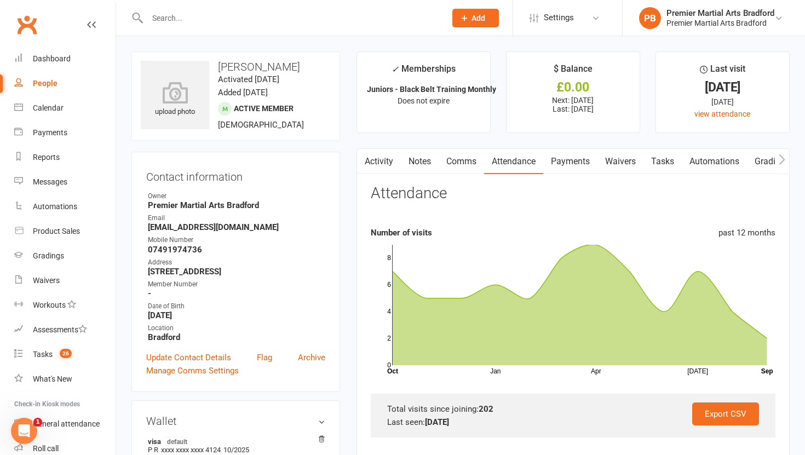
click at [207, 10] on input "text" at bounding box center [291, 17] width 294 height 15
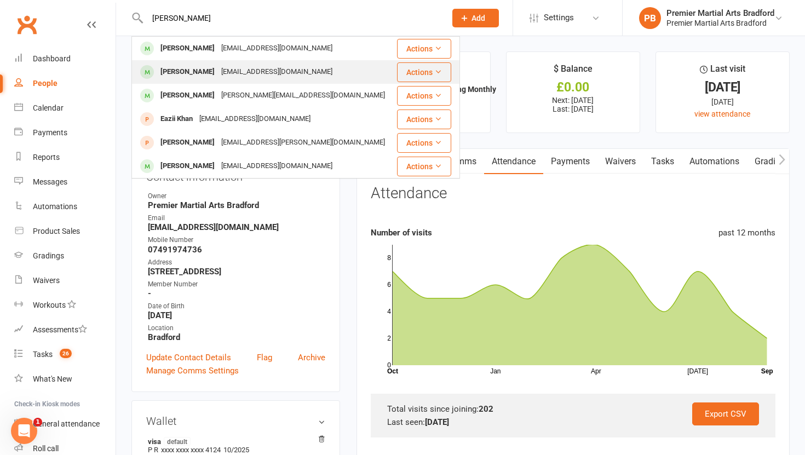
type input "ETHAN"
click at [200, 72] on div "Ethan Muscroft" at bounding box center [187, 72] width 61 height 16
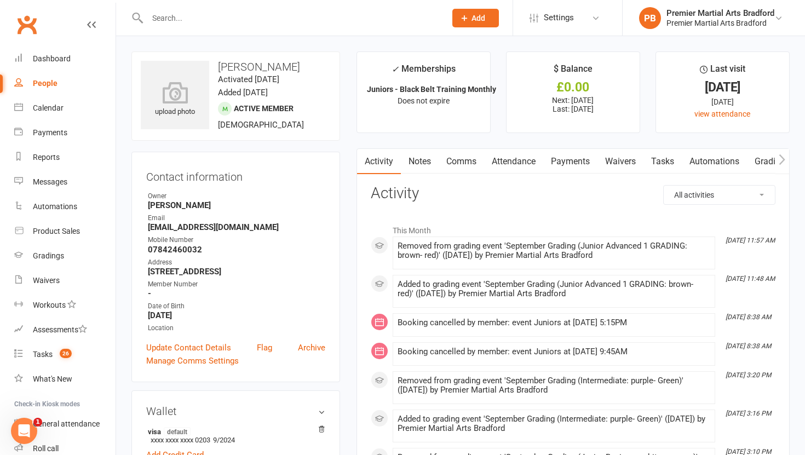
click at [220, 22] on input "text" at bounding box center [291, 17] width 294 height 15
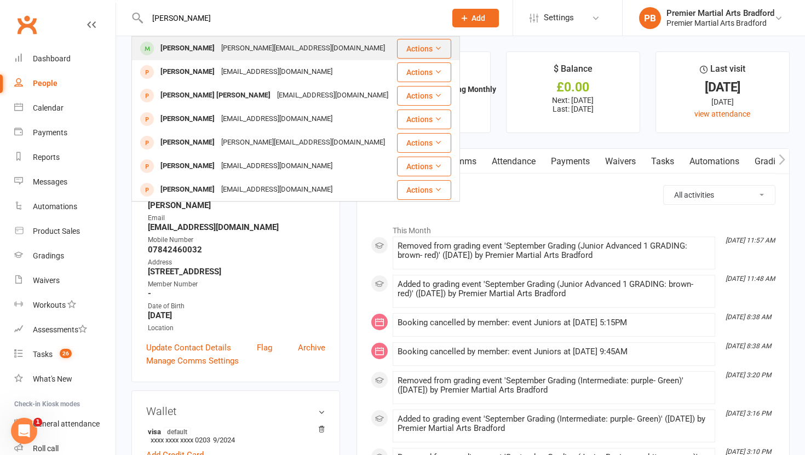
type input "TOMMY"
click at [182, 50] on div "Tommy Wilson" at bounding box center [187, 49] width 61 height 16
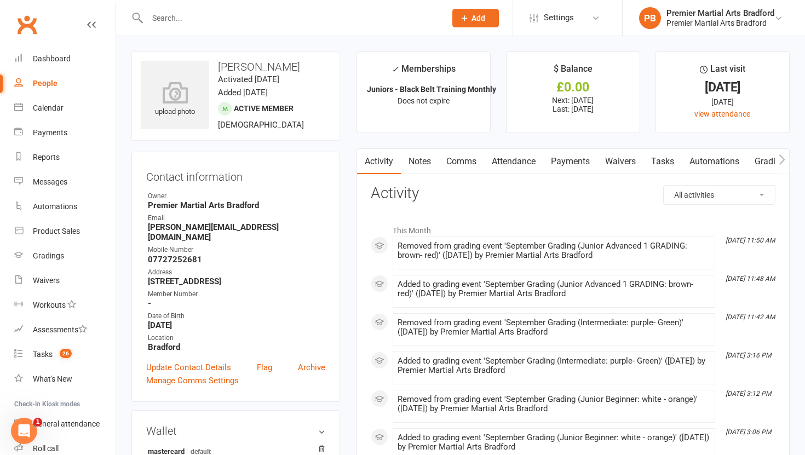
click at [526, 169] on link "Attendance" at bounding box center [513, 161] width 59 height 25
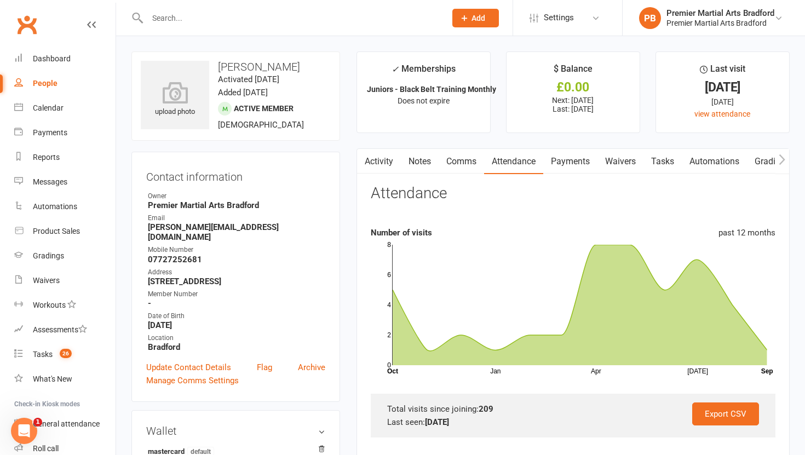
click at [206, 17] on input "text" at bounding box center [291, 17] width 294 height 15
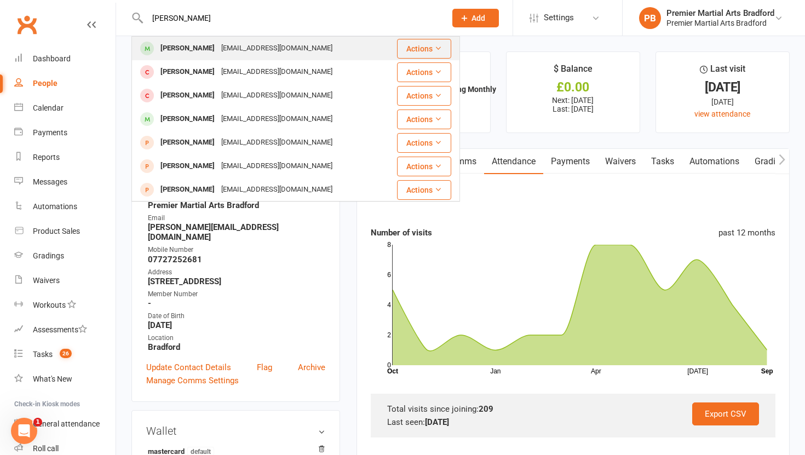
type input "charlie"
click at [190, 51] on div "Charlie Wells" at bounding box center [187, 49] width 61 height 16
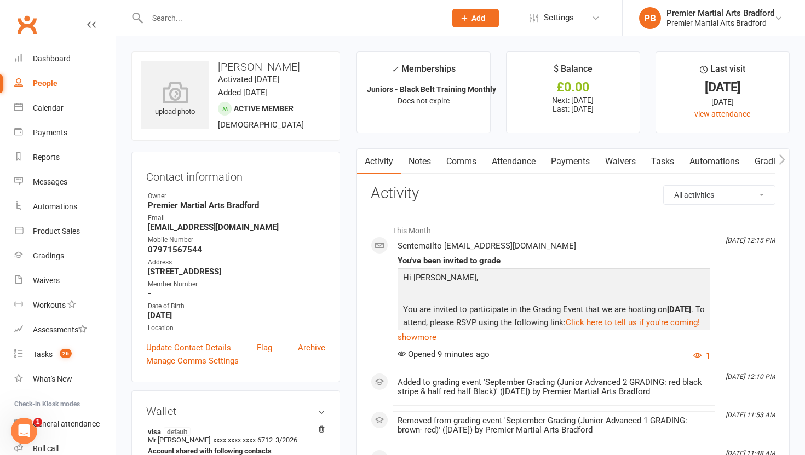
click at [517, 160] on link "Attendance" at bounding box center [513, 161] width 59 height 25
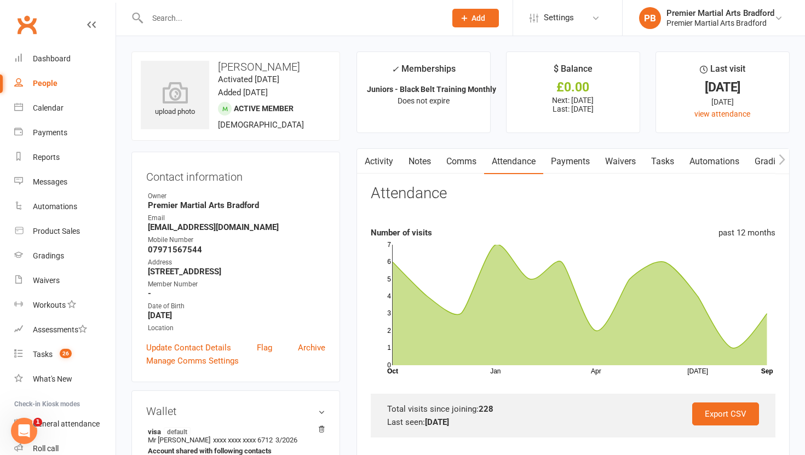
click at [581, 158] on link "Payments" at bounding box center [570, 161] width 54 height 25
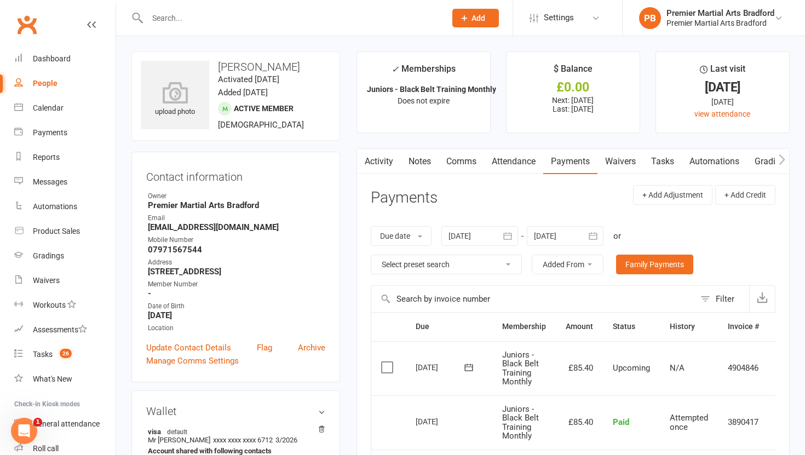
click at [390, 163] on link "Activity" at bounding box center [379, 161] width 44 height 25
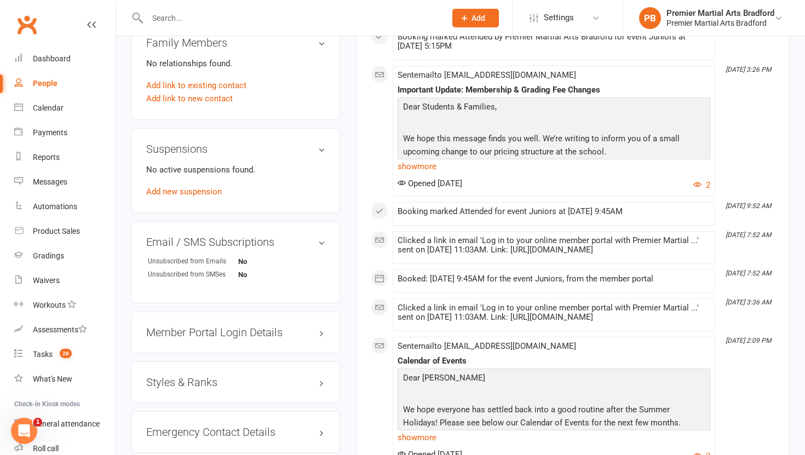
scroll to position [668, 0]
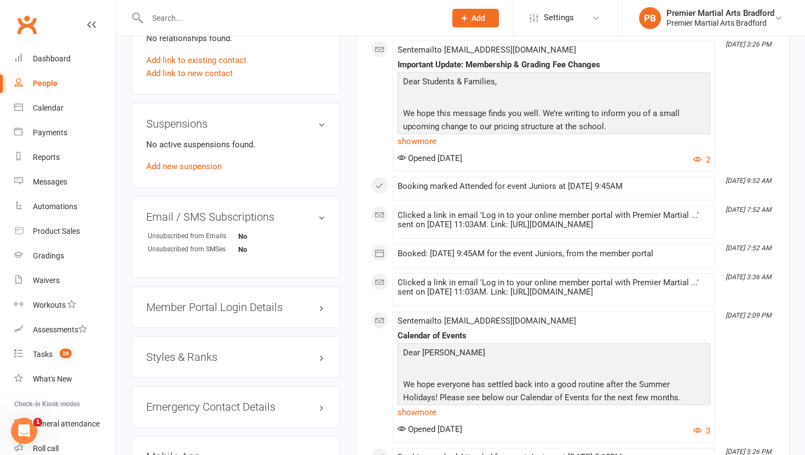
click at [181, 361] on h3 "Styles & Ranks" at bounding box center [235, 357] width 179 height 12
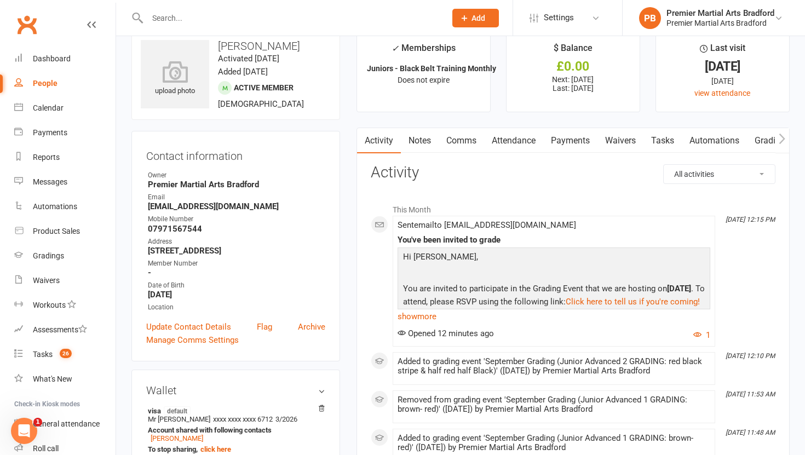
scroll to position [0, 0]
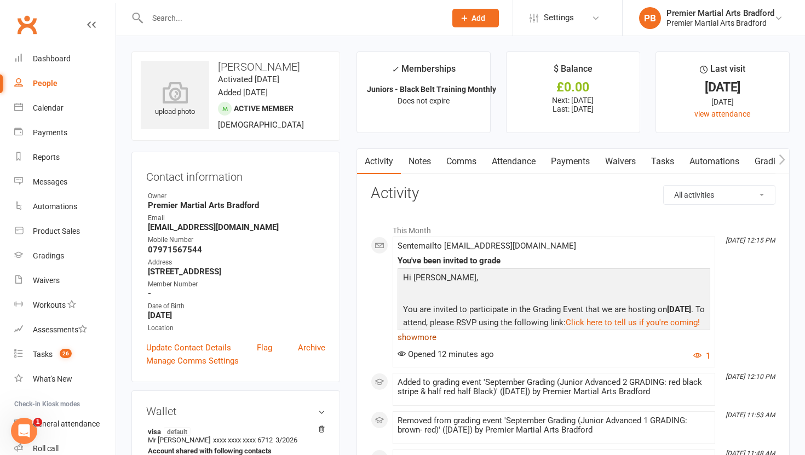
click at [421, 337] on link "show more" at bounding box center [554, 337] width 313 height 15
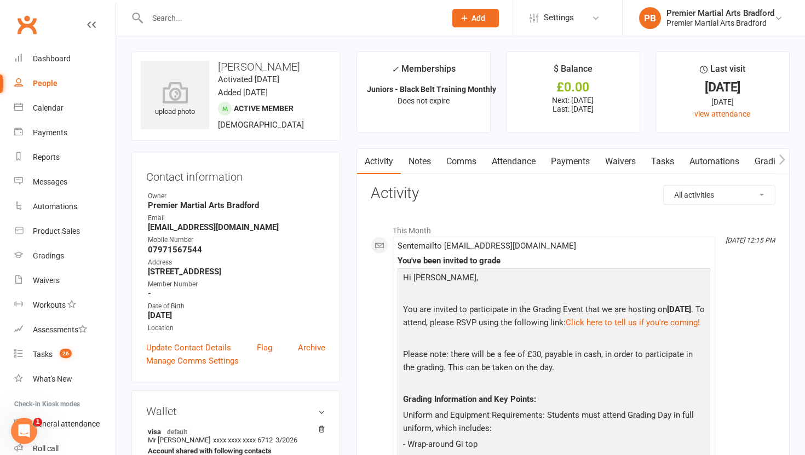
click at [191, 23] on input "text" at bounding box center [291, 17] width 294 height 15
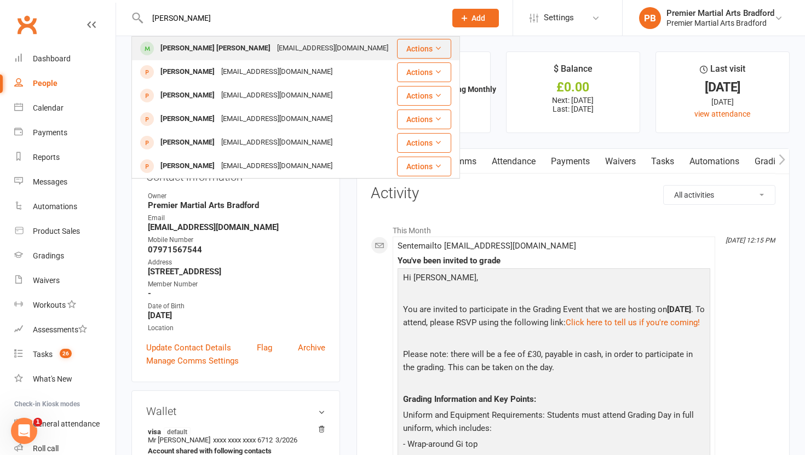
type input "kevin"
click at [183, 55] on div "Kevin kaicheng yang" at bounding box center [215, 49] width 117 height 16
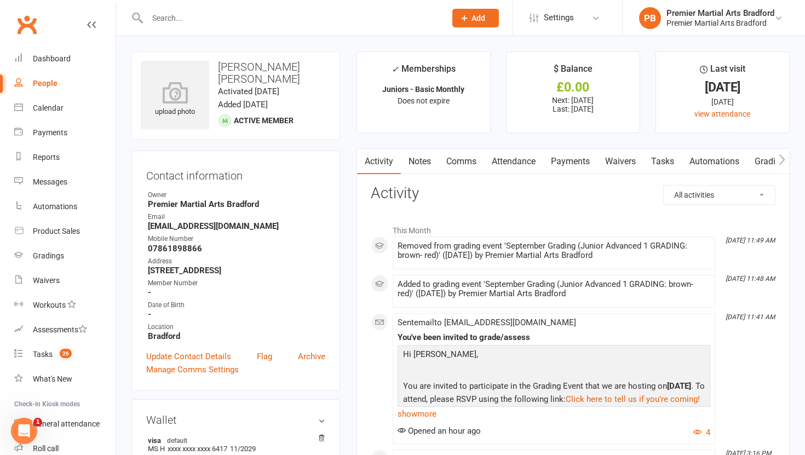
click at [511, 163] on link "Attendance" at bounding box center [513, 161] width 59 height 25
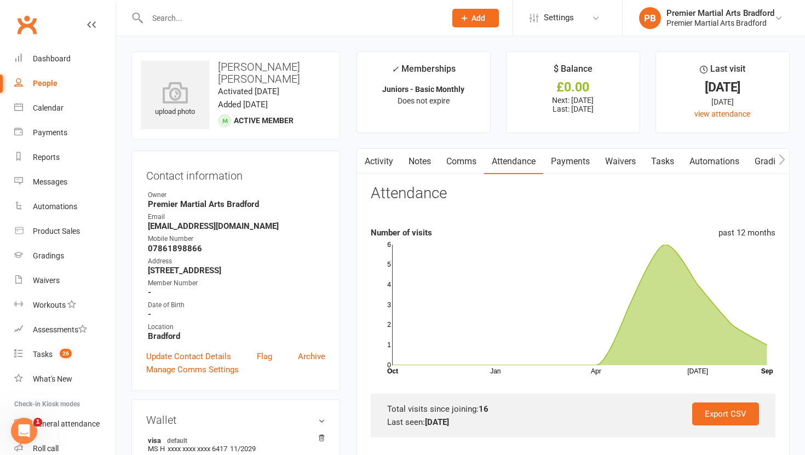
click at [168, 24] on input "text" at bounding box center [291, 17] width 294 height 15
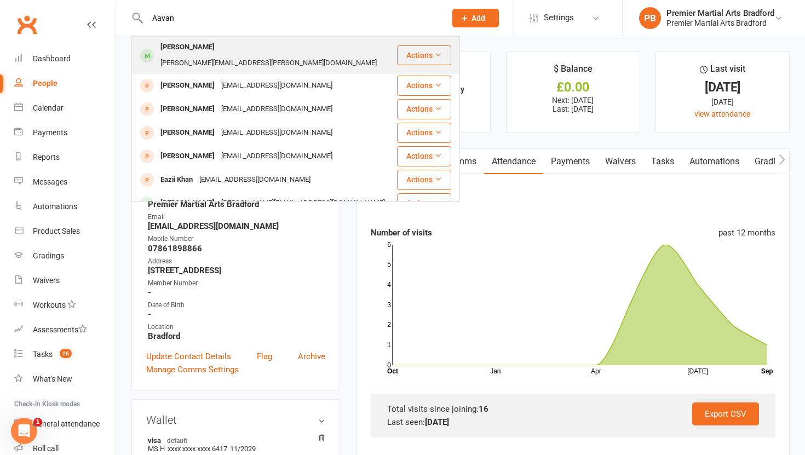
type input "Aavan"
click at [168, 50] on div "Aavan Bhandal" at bounding box center [187, 47] width 61 height 16
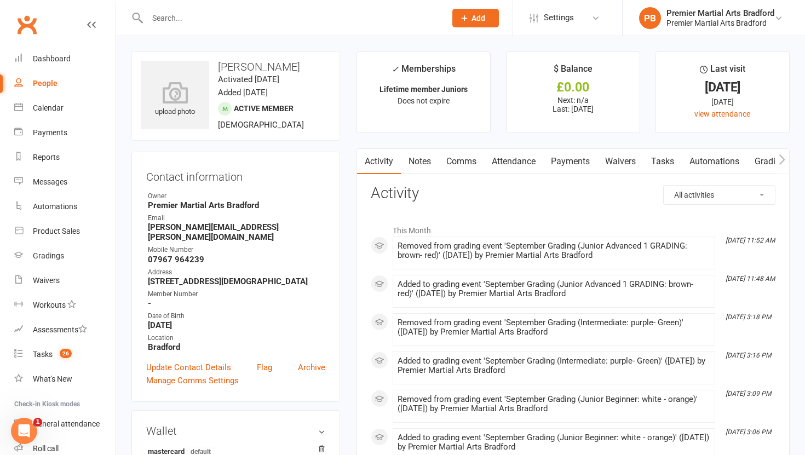
click at [177, 17] on input "text" at bounding box center [291, 17] width 294 height 15
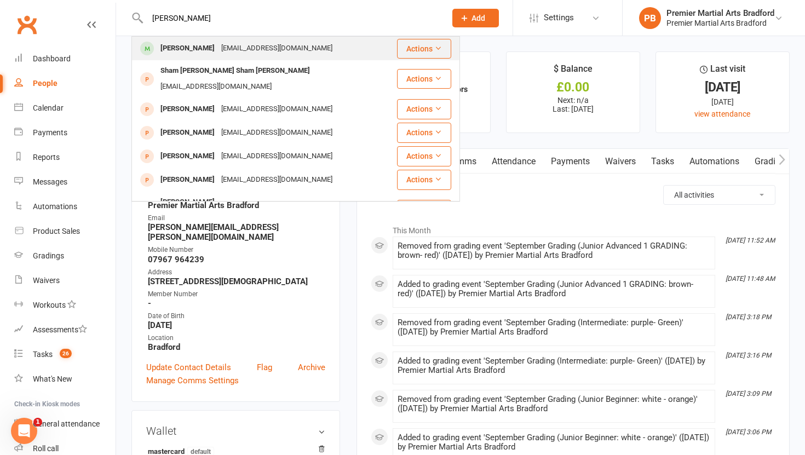
type input "cain"
click at [175, 50] on div "Cain Haley" at bounding box center [187, 49] width 61 height 16
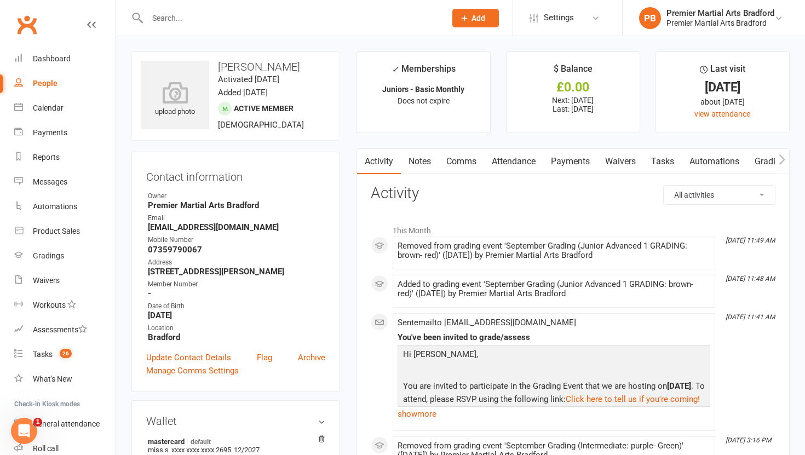
click at [521, 157] on link "Attendance" at bounding box center [513, 161] width 59 height 25
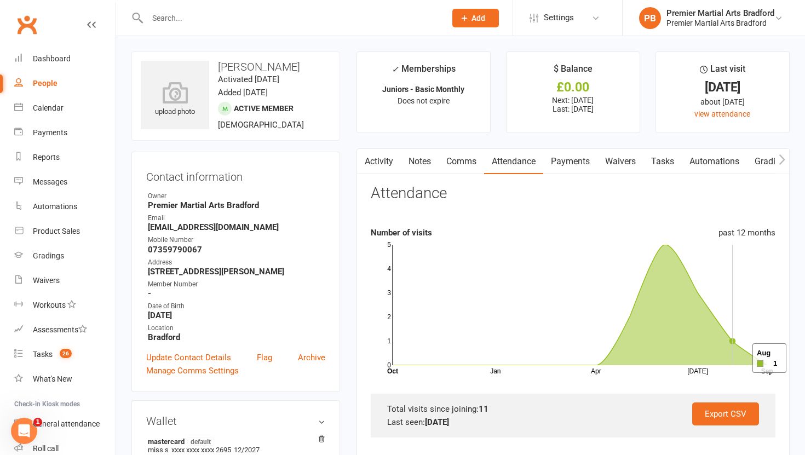
click at [742, 358] on icon at bounding box center [580, 304] width 375 height 120
click at [50, 59] on div "Dashboard" at bounding box center [52, 58] width 38 height 9
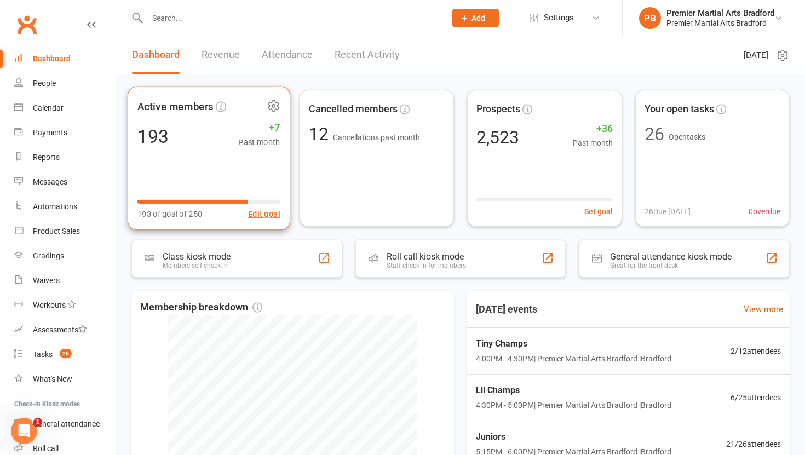
click at [274, 107] on icon at bounding box center [273, 106] width 3 height 3
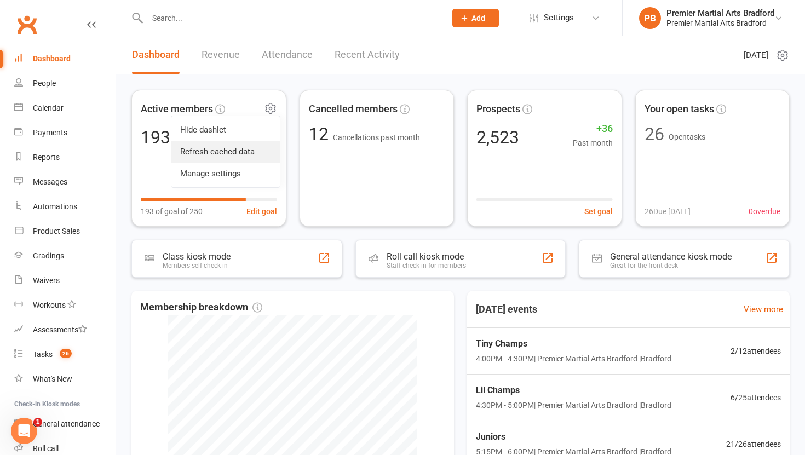
click at [241, 156] on link "Refresh cached data" at bounding box center [225, 152] width 108 height 22
